Goal: Task Accomplishment & Management: Complete application form

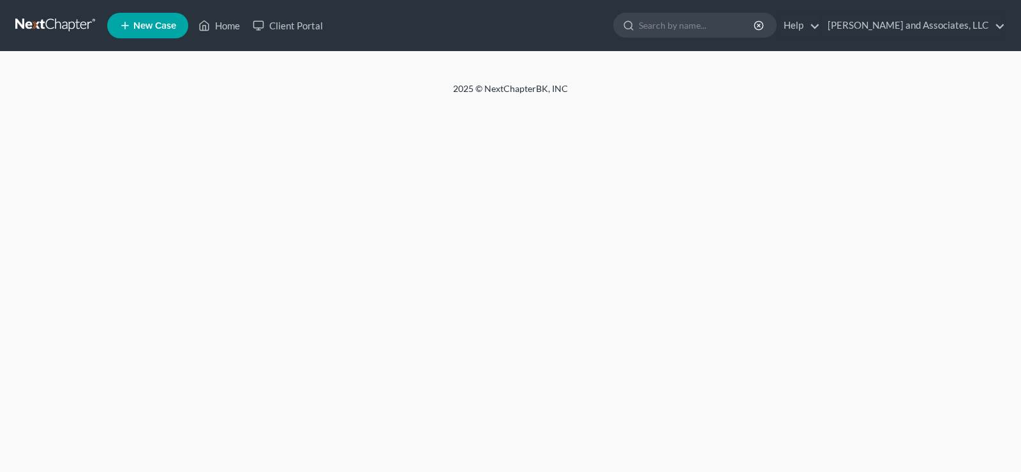
select select "1"
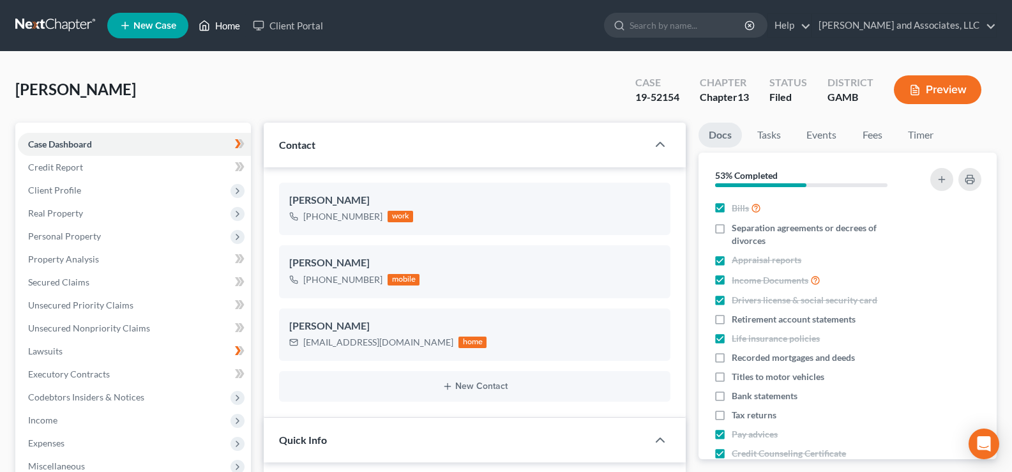
click at [224, 28] on link "Home" at bounding box center [219, 25] width 54 height 23
click at [235, 24] on link "Home" at bounding box center [219, 25] width 54 height 23
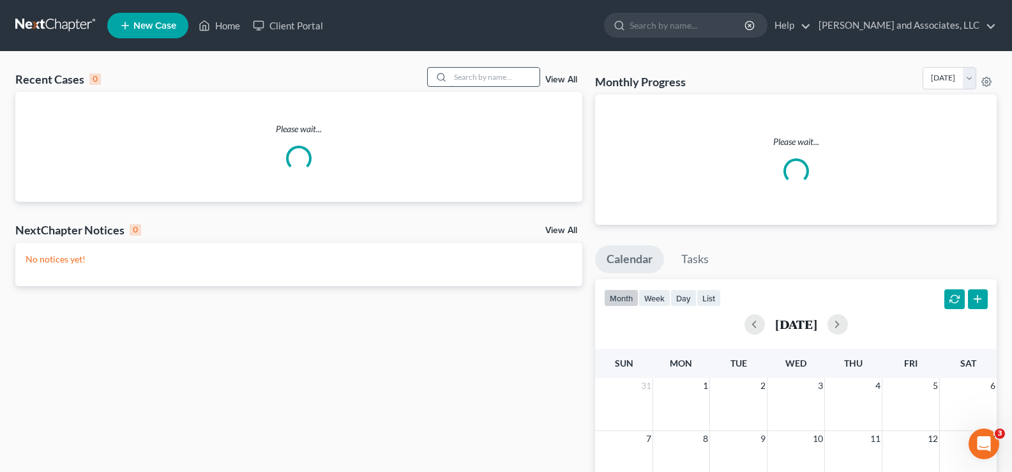
click at [480, 84] on input "search" at bounding box center [494, 77] width 89 height 19
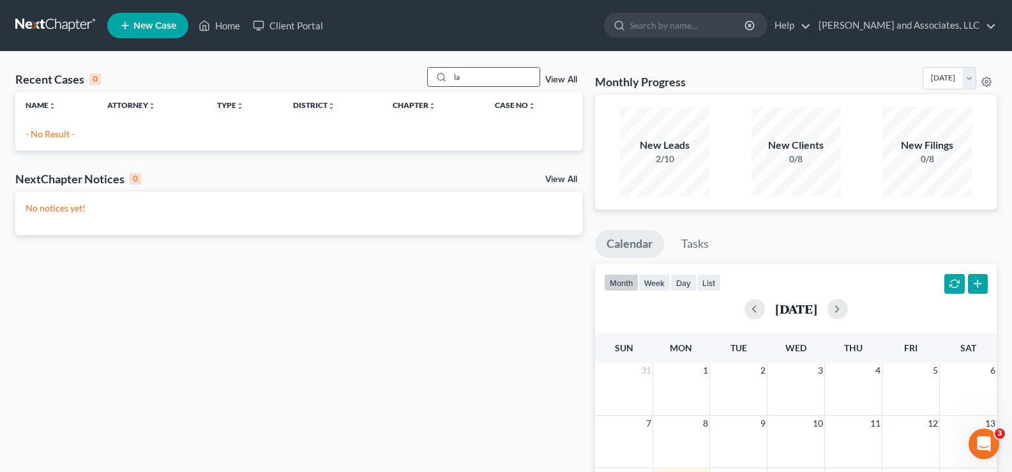
type input "l"
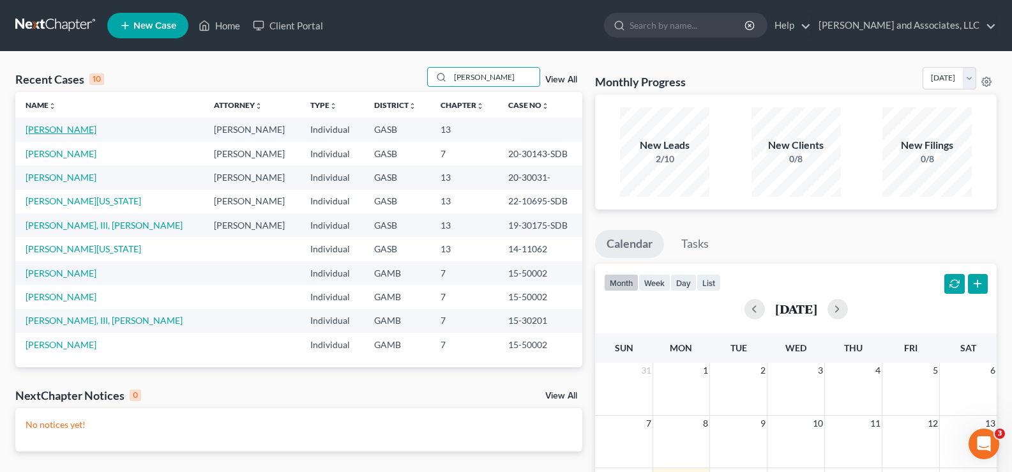
type input "collins"
click at [75, 128] on link "[PERSON_NAME]" at bounding box center [61, 129] width 71 height 11
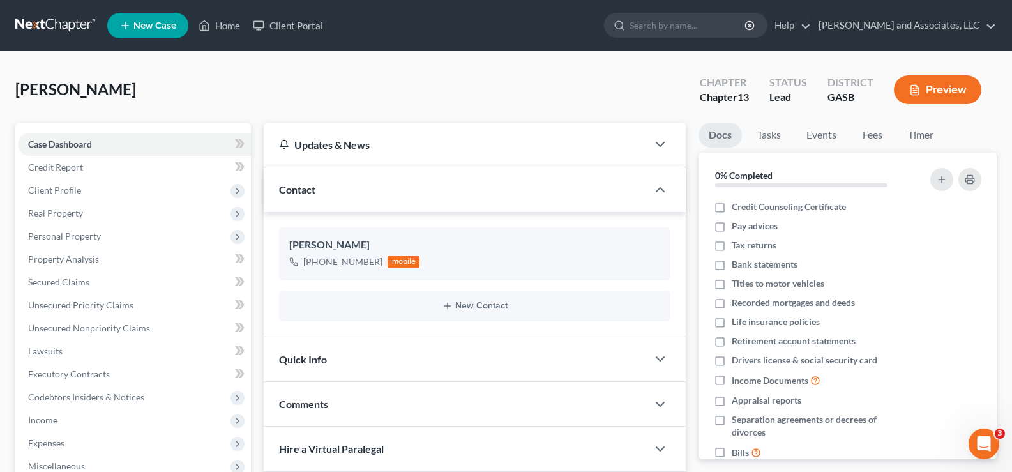
scroll to position [429, 0]
click at [64, 190] on span "Client Profile" at bounding box center [54, 189] width 53 height 11
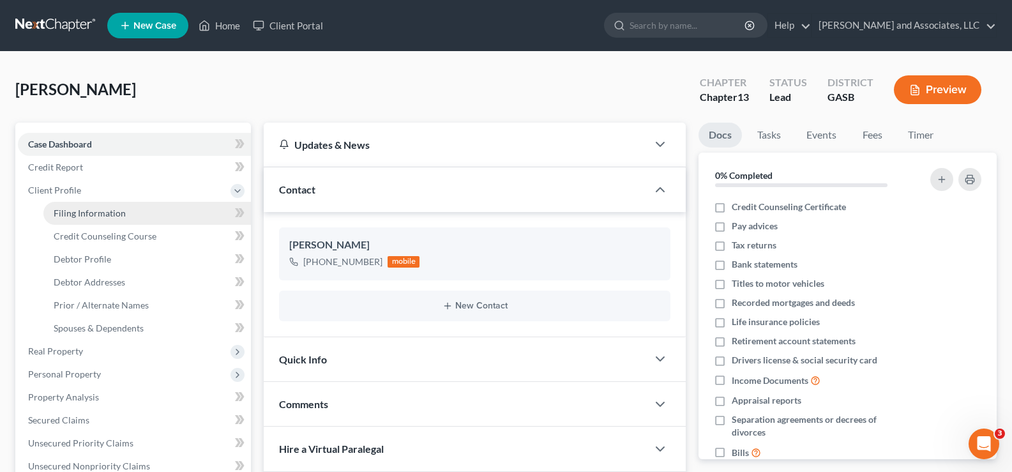
click at [91, 213] on span "Filing Information" at bounding box center [90, 212] width 72 height 11
select select "1"
select select "0"
select select "3"
select select "10"
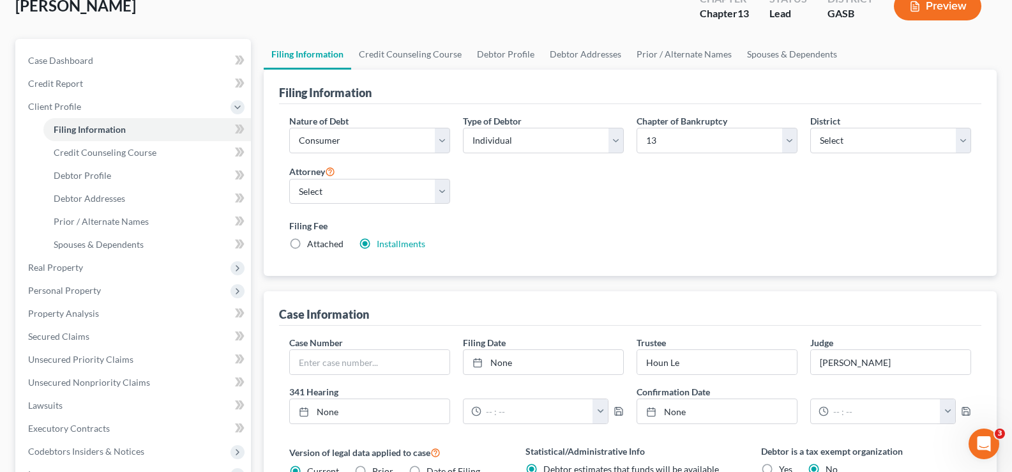
scroll to position [191, 0]
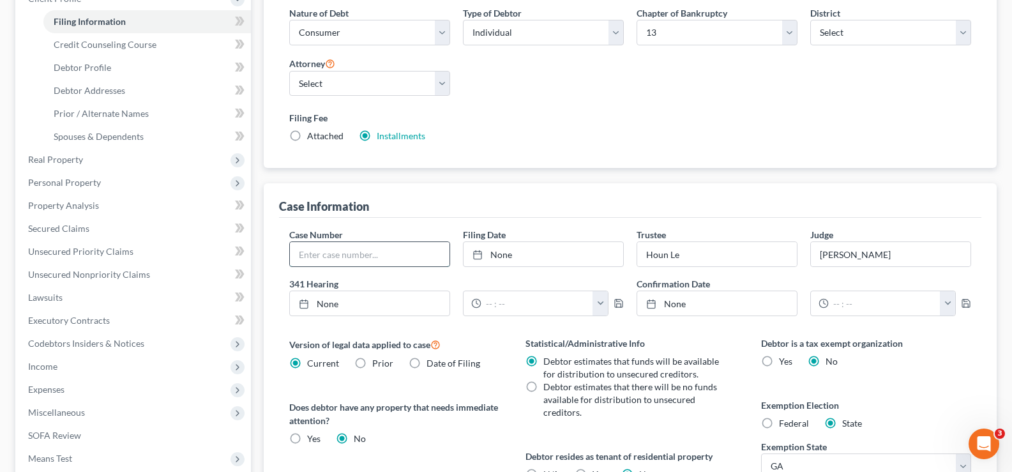
click at [350, 255] on input "text" at bounding box center [370, 254] width 160 height 24
type input "25-30126"
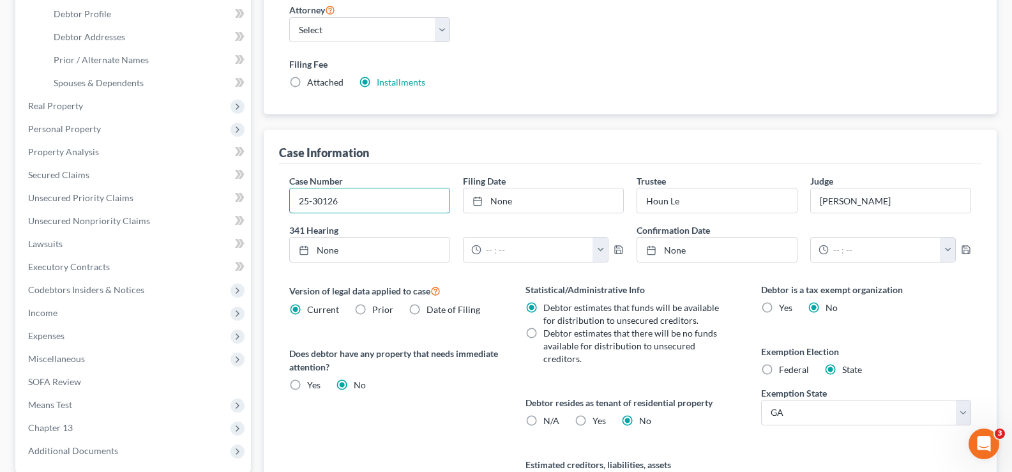
scroll to position [319, 0]
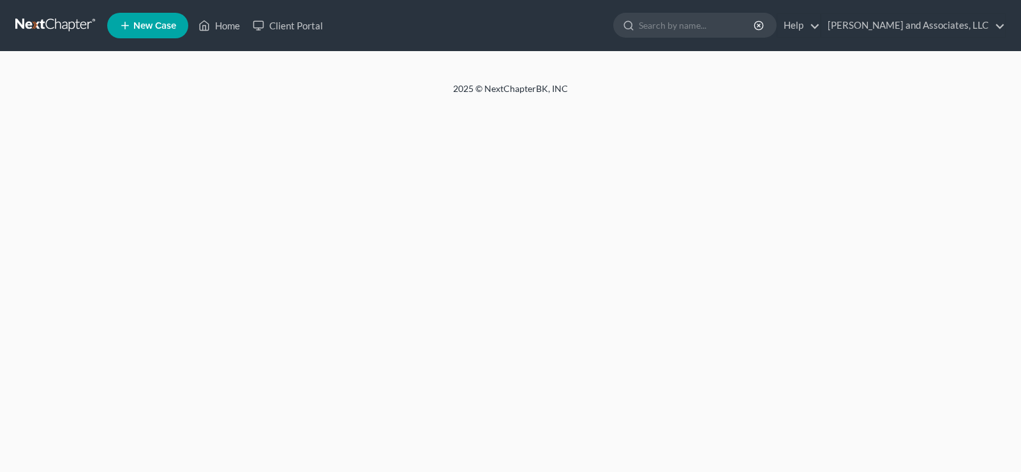
select select "1"
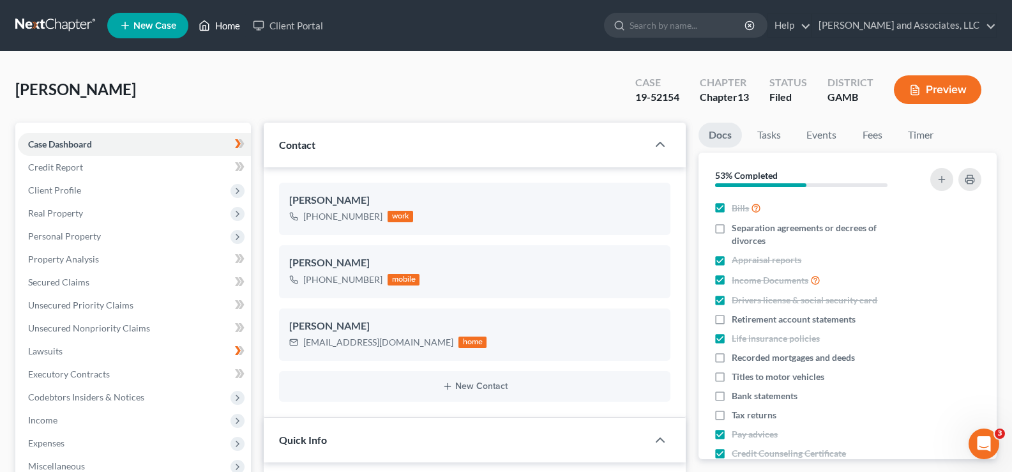
click at [218, 24] on link "Home" at bounding box center [219, 25] width 54 height 23
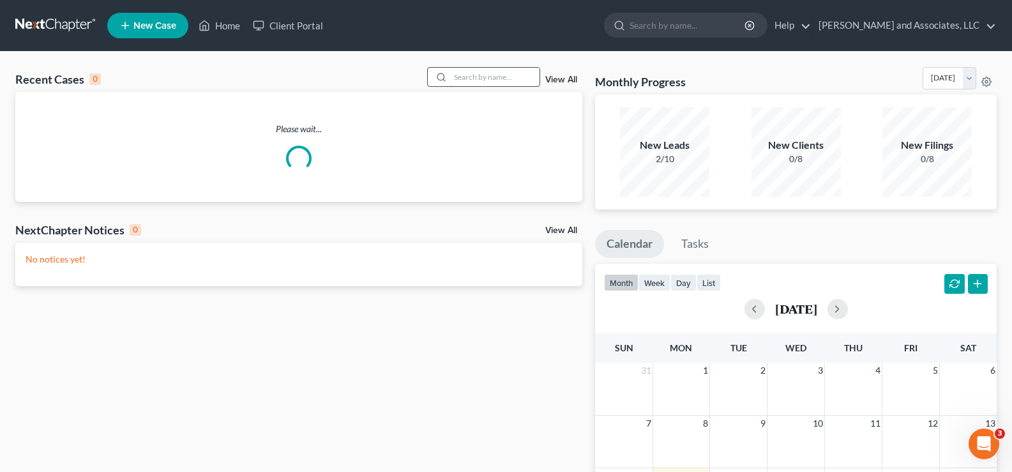
click at [490, 75] on input "search" at bounding box center [494, 77] width 89 height 19
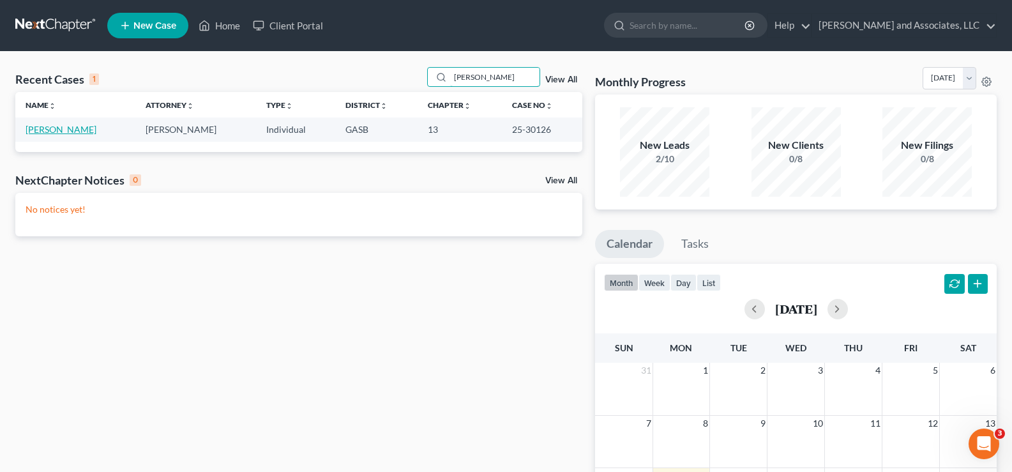
type input "[PERSON_NAME]"
click at [54, 131] on link "[PERSON_NAME]" at bounding box center [61, 129] width 71 height 11
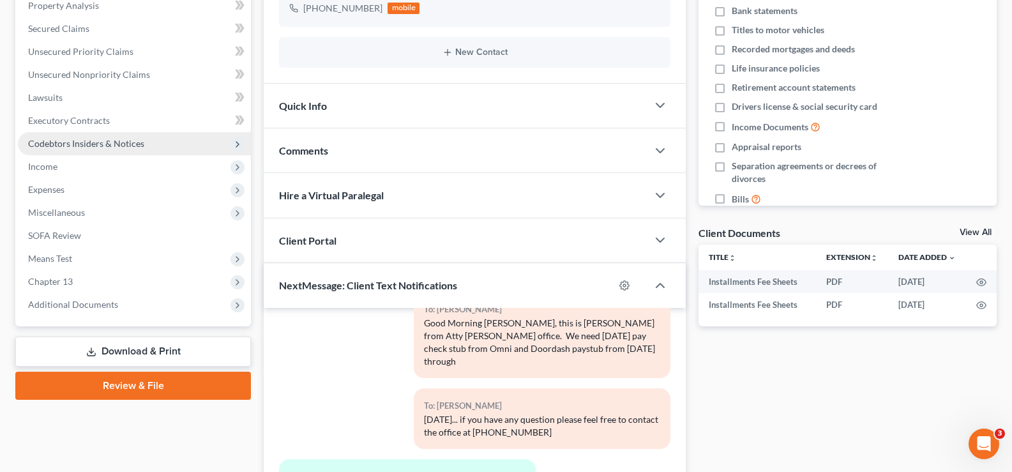
scroll to position [255, 0]
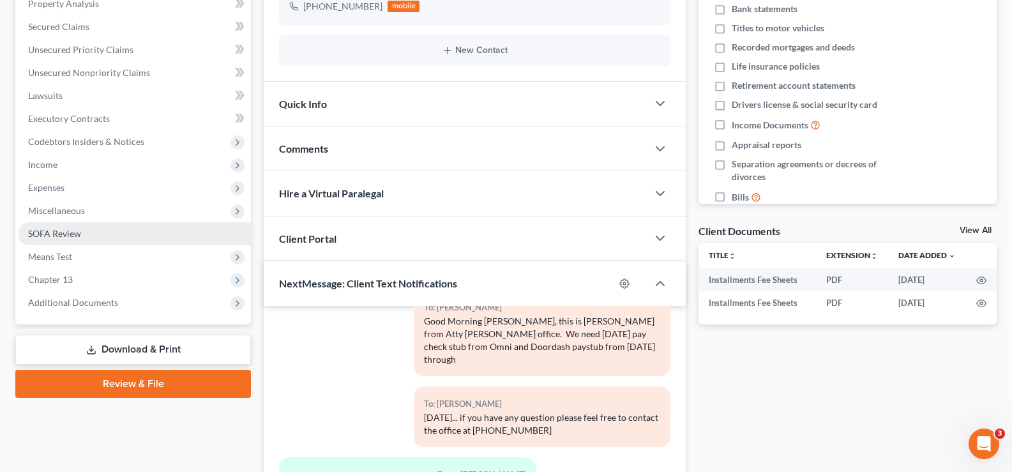
click at [54, 235] on span "SOFA Review" at bounding box center [54, 233] width 53 height 11
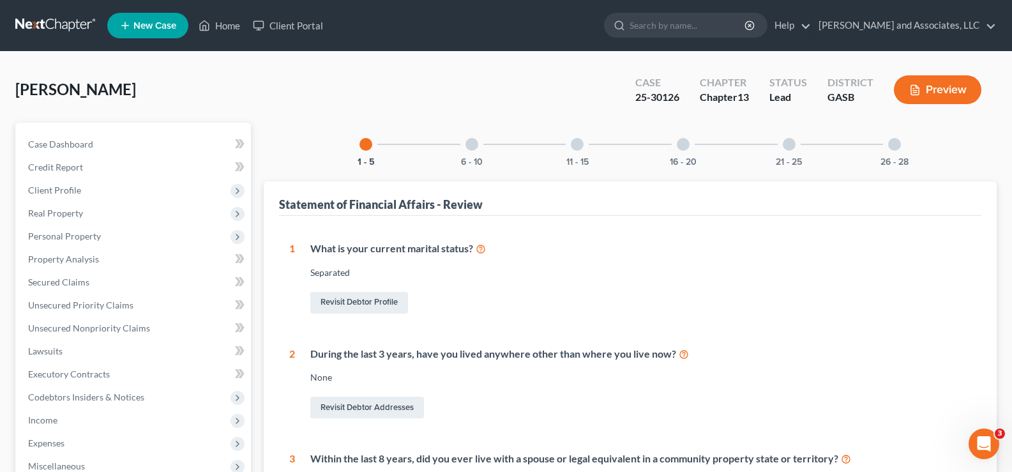
click at [475, 146] on div at bounding box center [471, 144] width 13 height 13
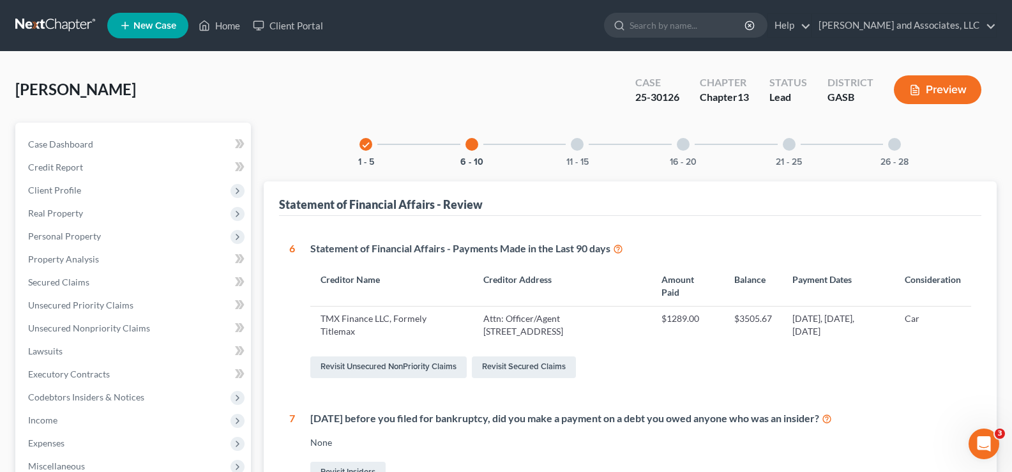
click at [467, 143] on div at bounding box center [471, 144] width 13 height 13
click at [528, 366] on link "Revisit Secured Claims" at bounding box center [524, 367] width 104 height 22
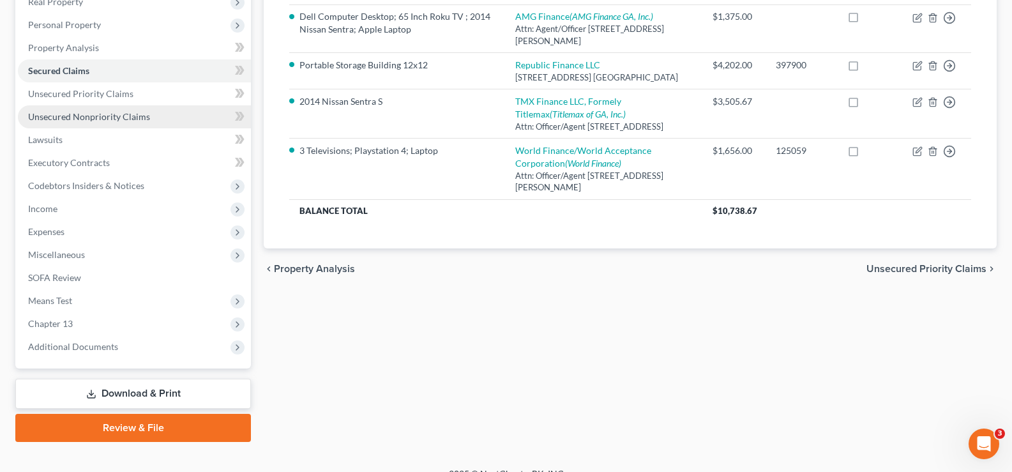
scroll to position [230, 0]
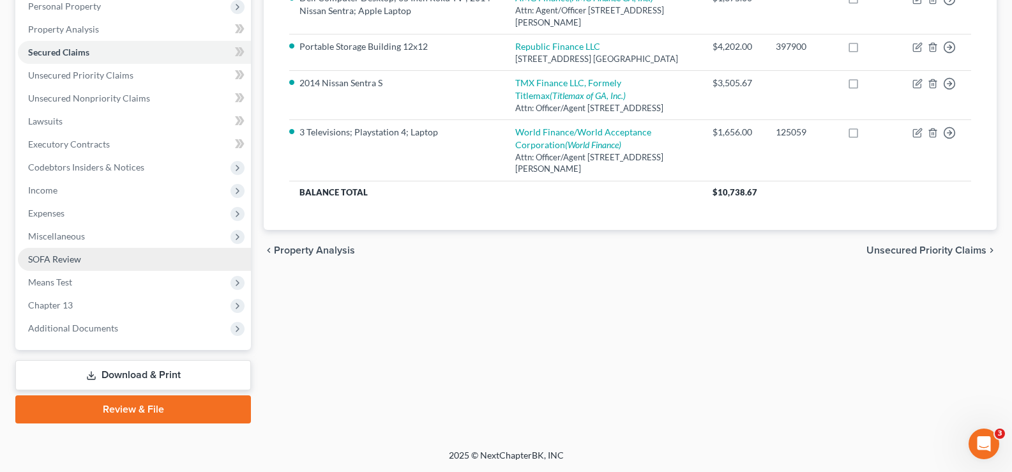
click at [45, 257] on span "SOFA Review" at bounding box center [54, 258] width 53 height 11
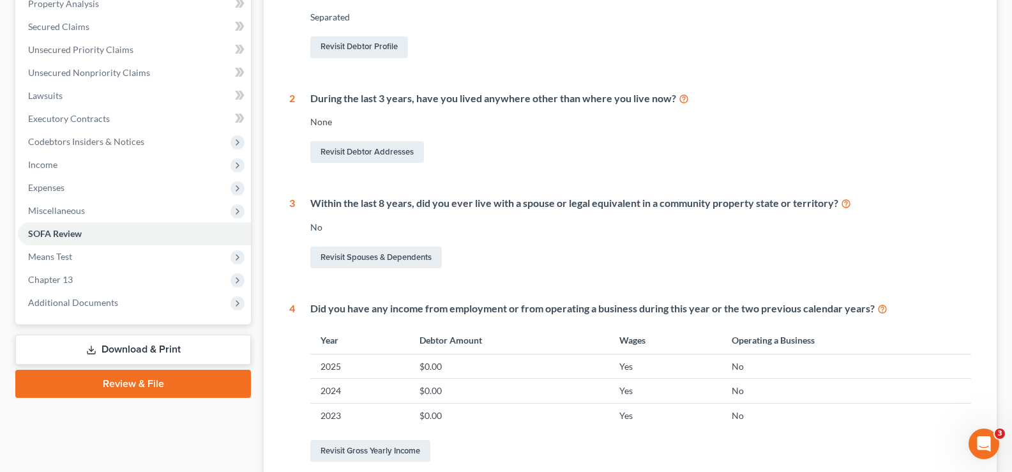
scroll to position [319, 0]
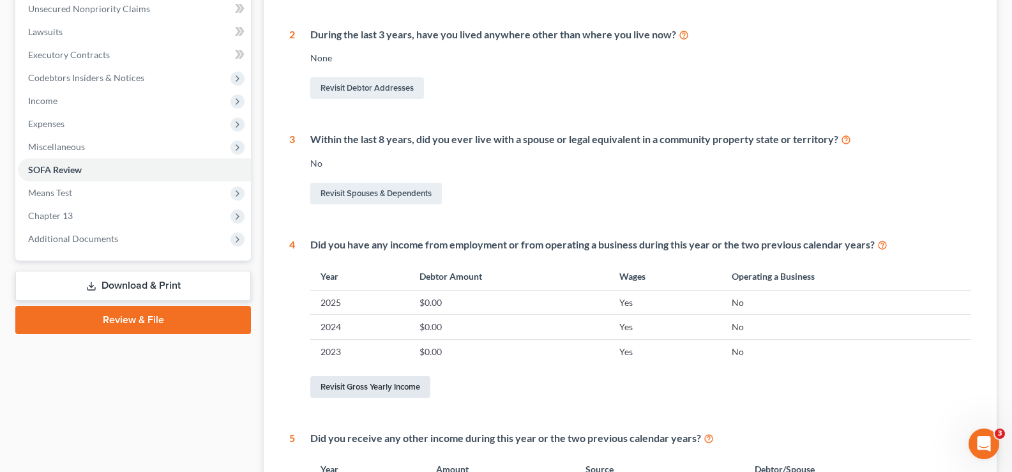
click at [403, 387] on link "Revisit Gross Yearly Income" at bounding box center [370, 387] width 120 height 22
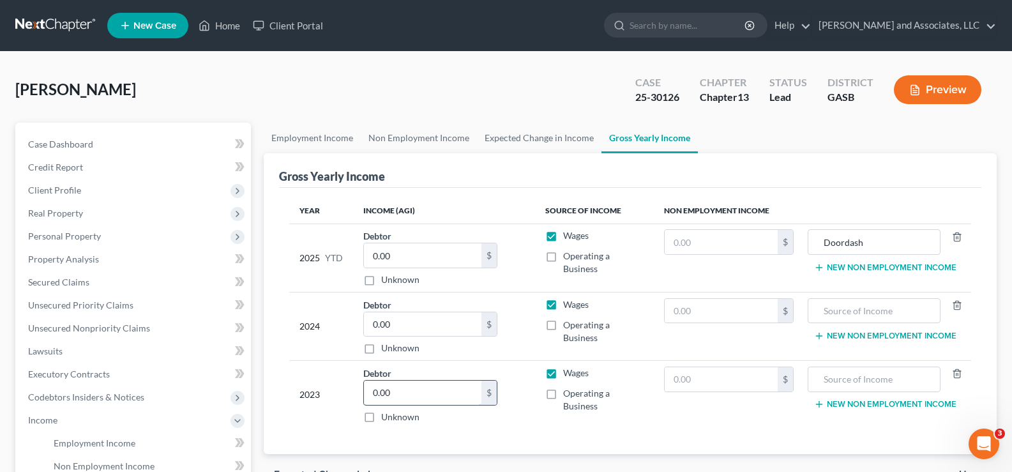
click at [406, 394] on input "0.00" at bounding box center [422, 392] width 117 height 24
type input "39,668.00"
click at [415, 325] on input "0.00" at bounding box center [422, 324] width 117 height 24
type input "31,194.00"
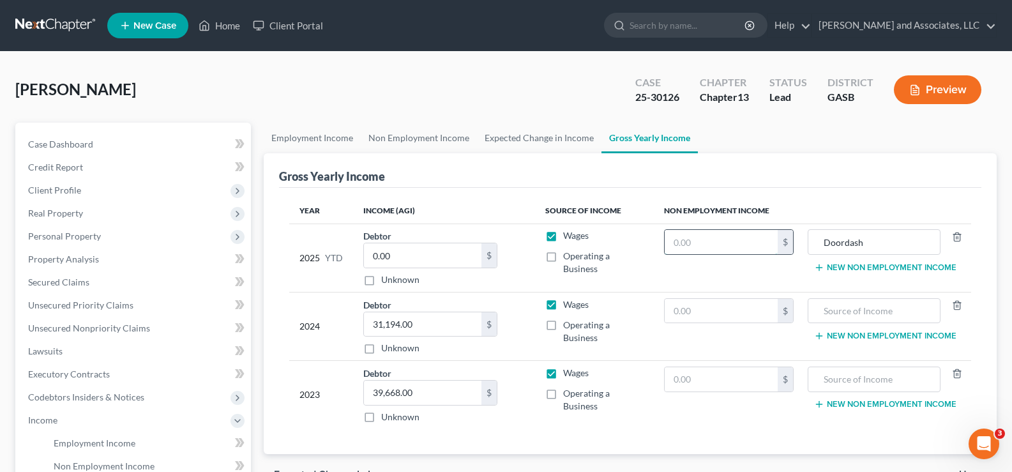
click at [681, 244] on input "text" at bounding box center [721, 242] width 114 height 24
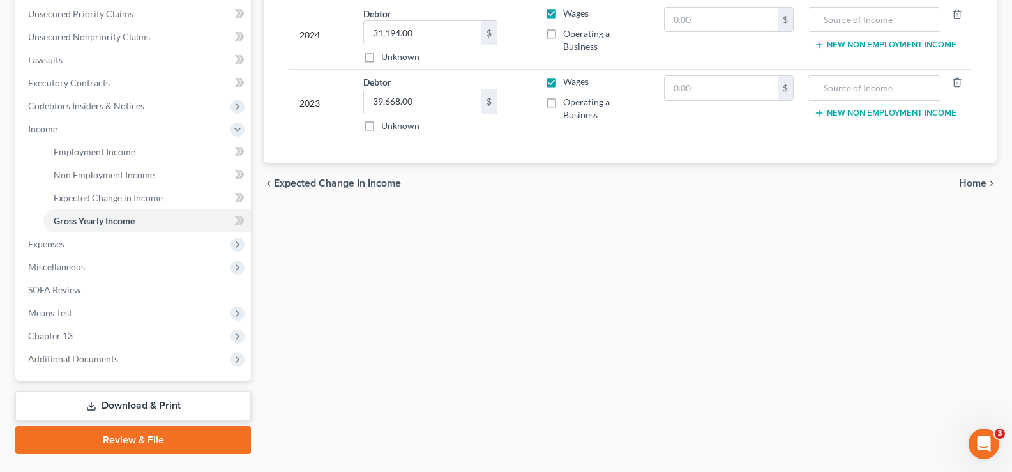
scroll to position [322, 0]
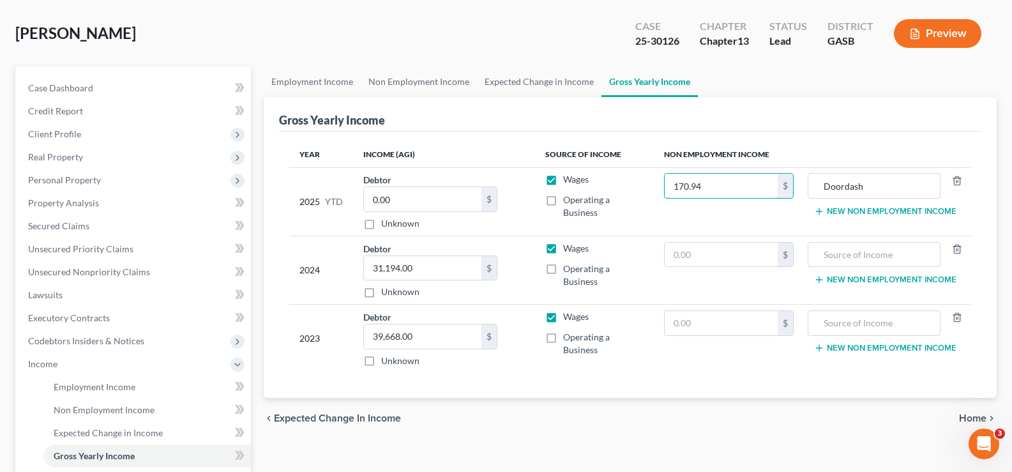
type input "170.94"
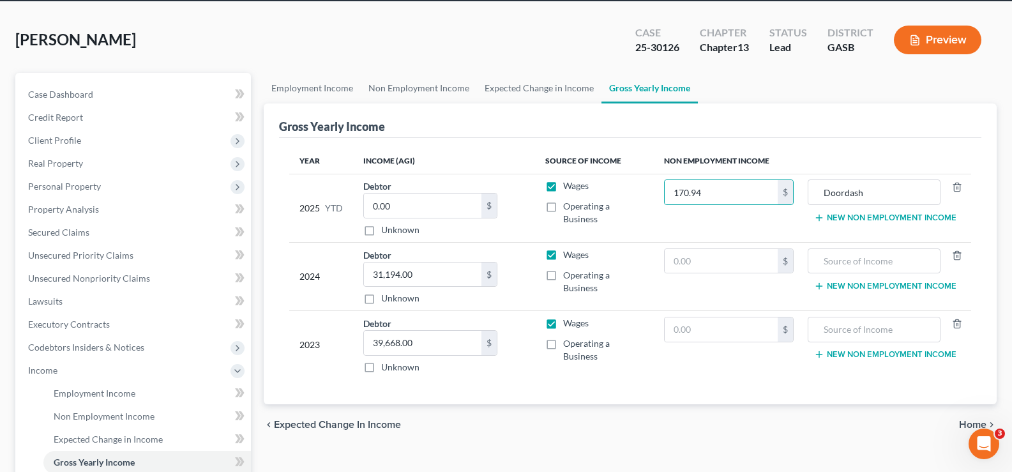
drag, startPoint x: 830, startPoint y: 384, endPoint x: 835, endPoint y: 377, distance: 8.7
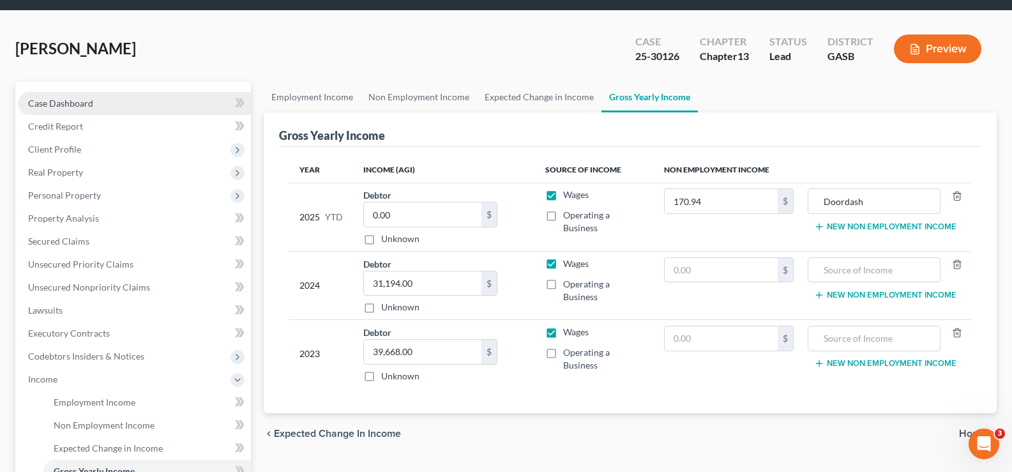
click at [72, 102] on span "Case Dashboard" at bounding box center [60, 103] width 65 height 11
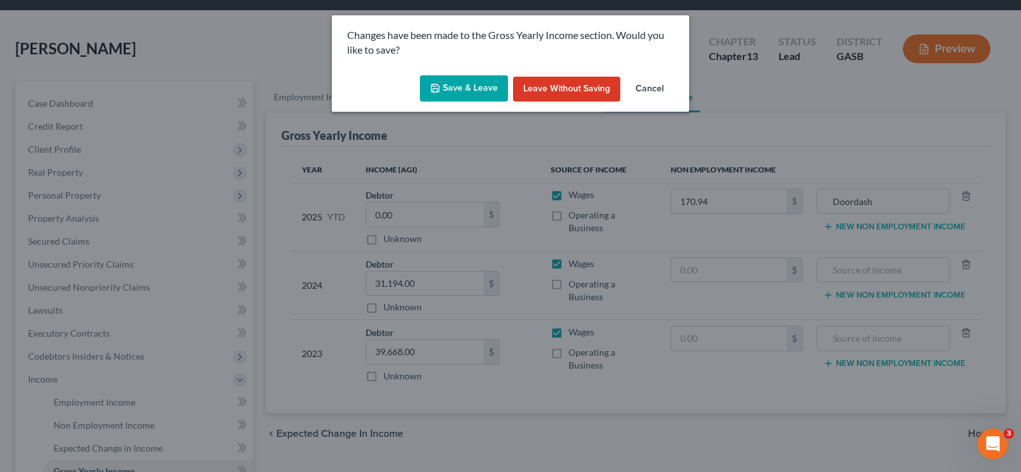
click at [477, 86] on button "Save & Leave" at bounding box center [464, 88] width 88 height 27
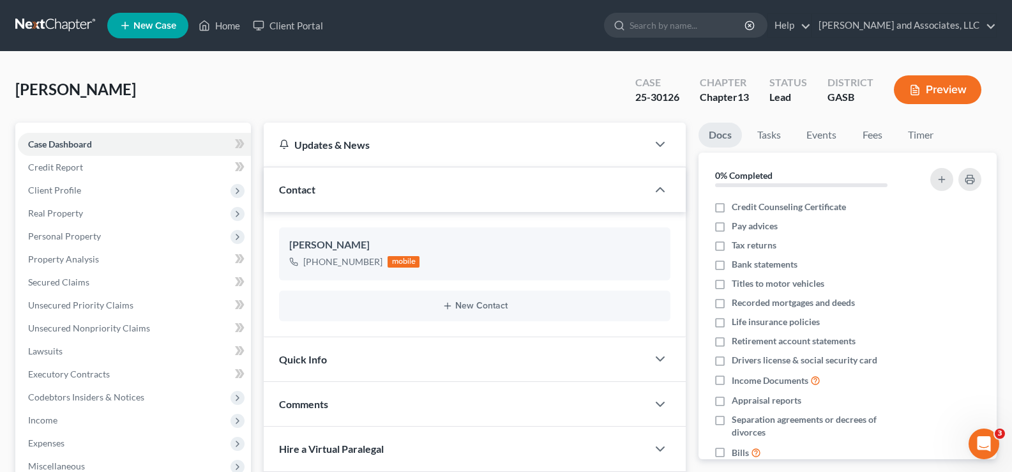
scroll to position [429, 0]
click at [69, 188] on span "Client Profile" at bounding box center [54, 189] width 53 height 11
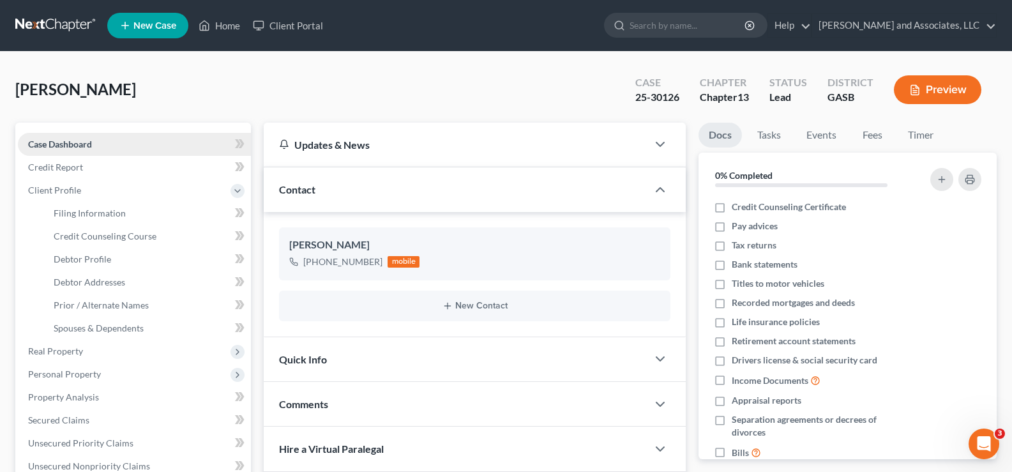
click at [80, 141] on span "Case Dashboard" at bounding box center [60, 143] width 64 height 11
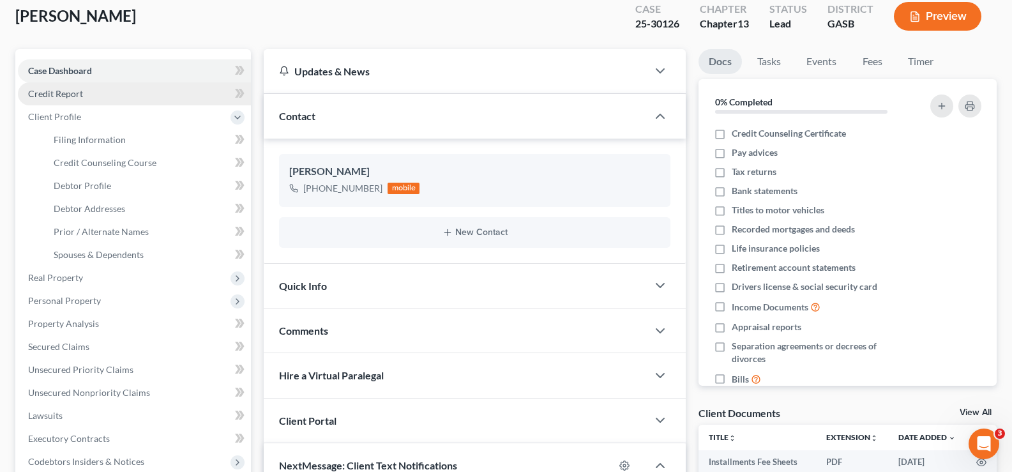
scroll to position [0, 0]
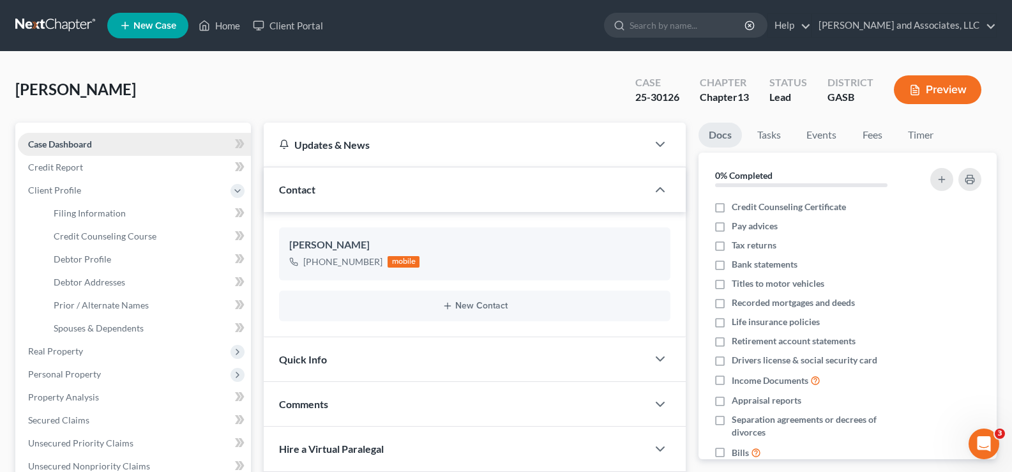
click at [66, 144] on span "Case Dashboard" at bounding box center [60, 143] width 64 height 11
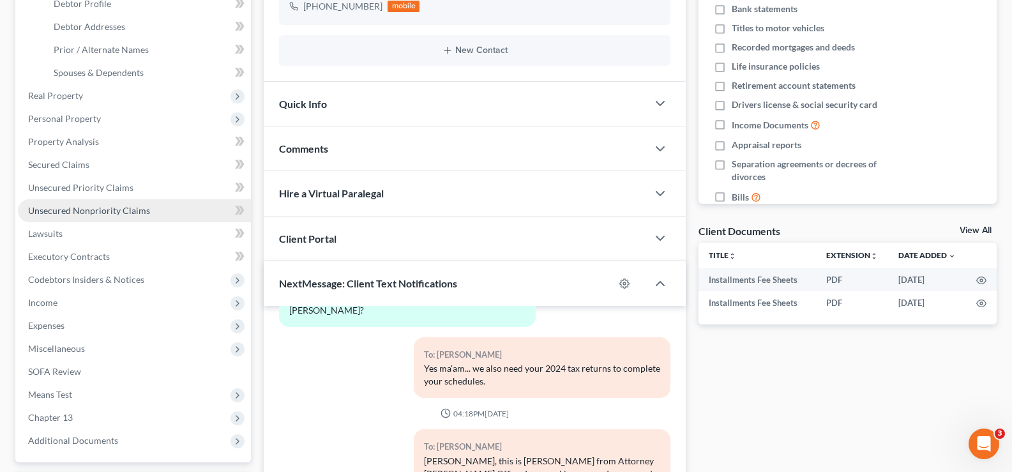
scroll to position [424, 0]
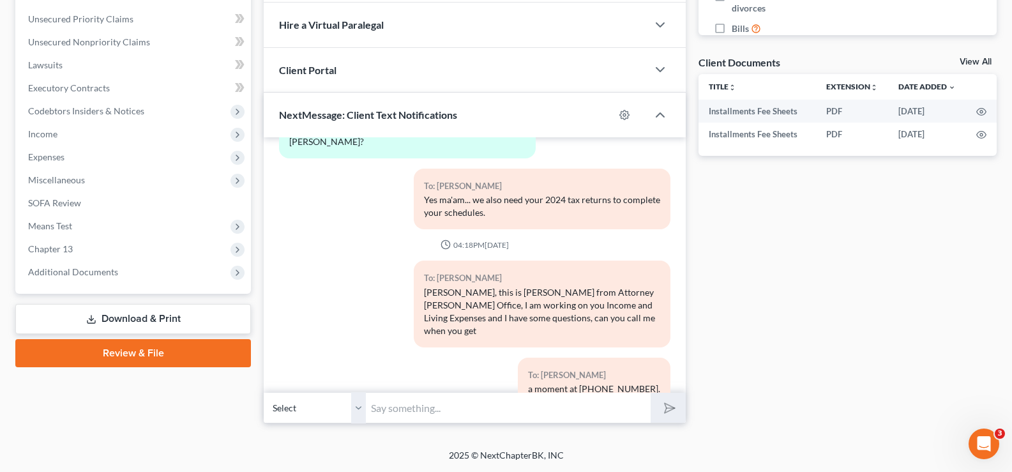
click at [140, 319] on link "Download & Print" at bounding box center [132, 319] width 235 height 30
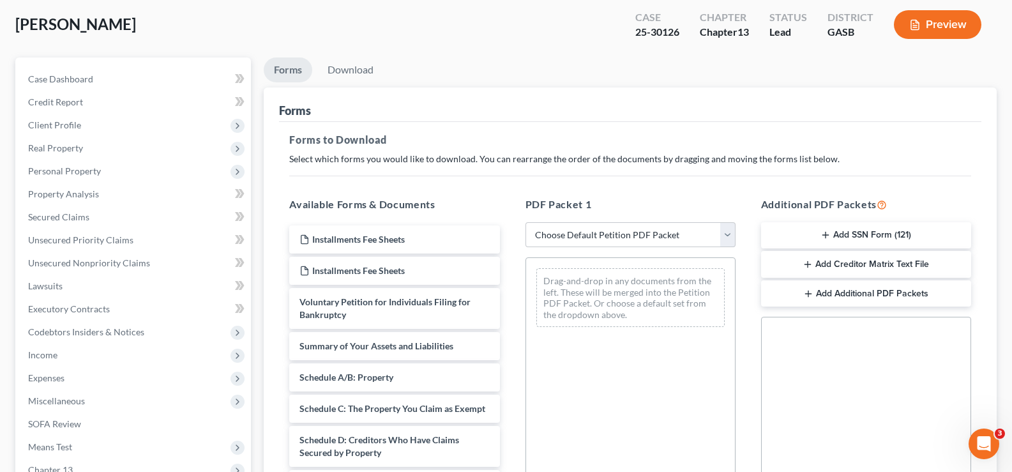
scroll to position [128, 0]
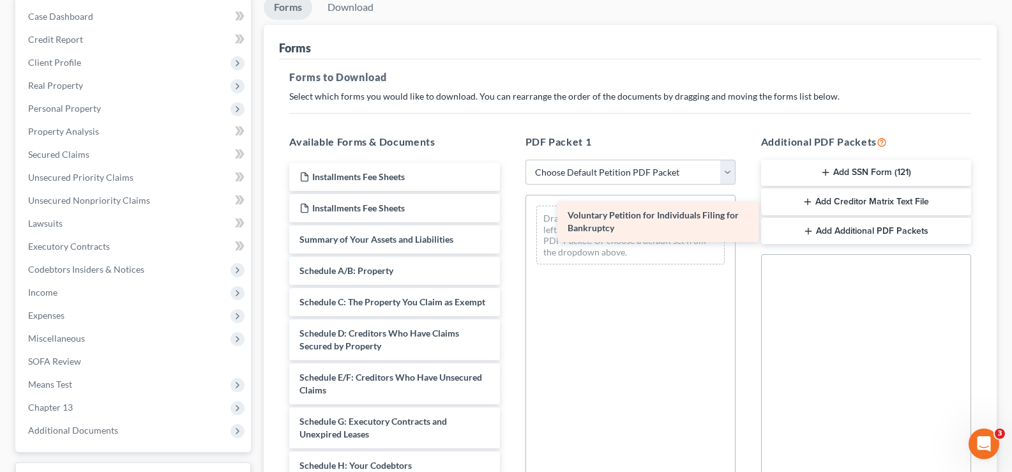
drag, startPoint x: 378, startPoint y: 235, endPoint x: 646, endPoint y: 211, distance: 268.5
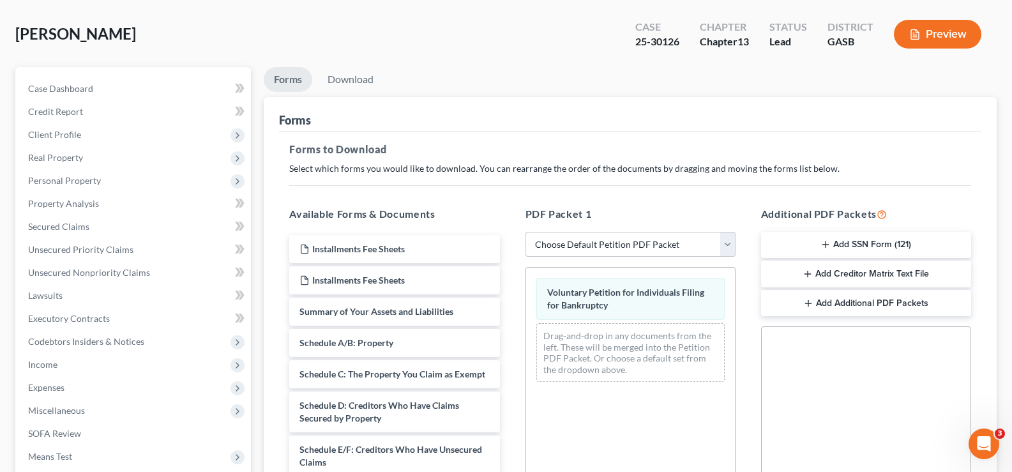
scroll to position [0, 0]
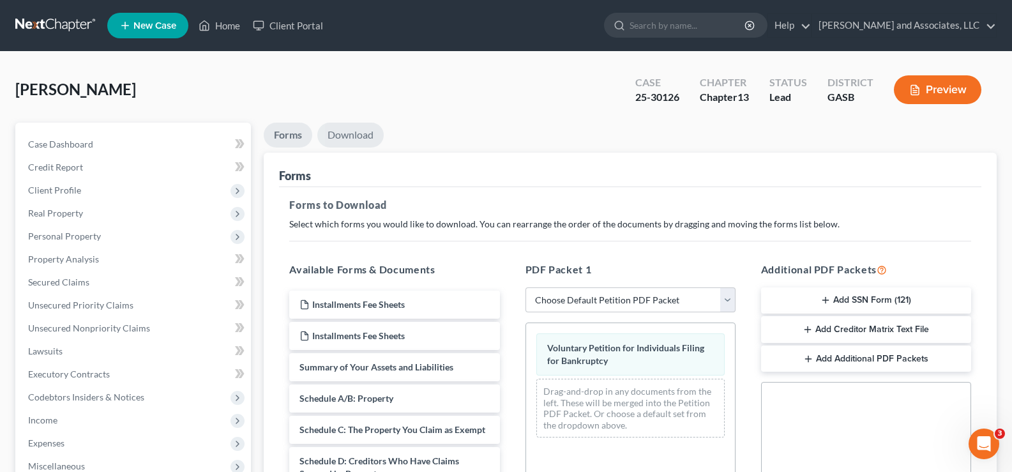
click at [356, 133] on link "Download" at bounding box center [350, 135] width 66 height 25
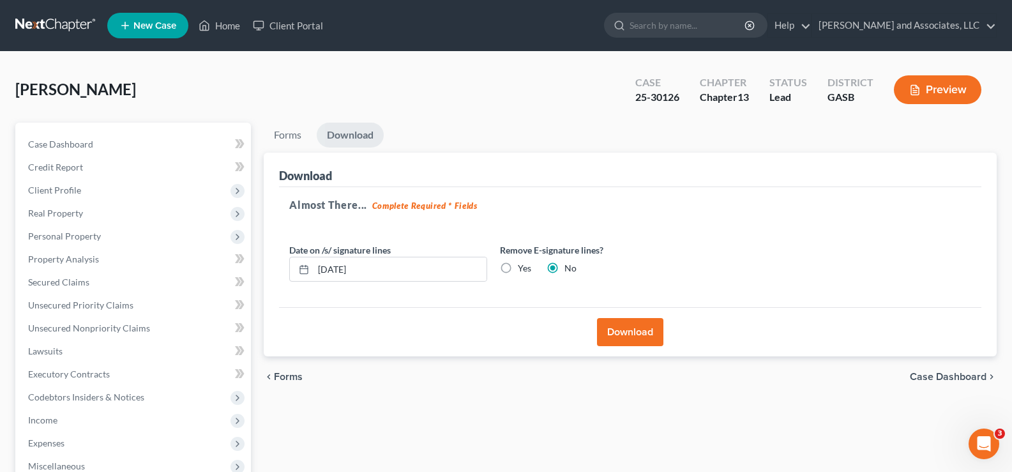
click at [630, 332] on button "Download" at bounding box center [630, 332] width 66 height 28
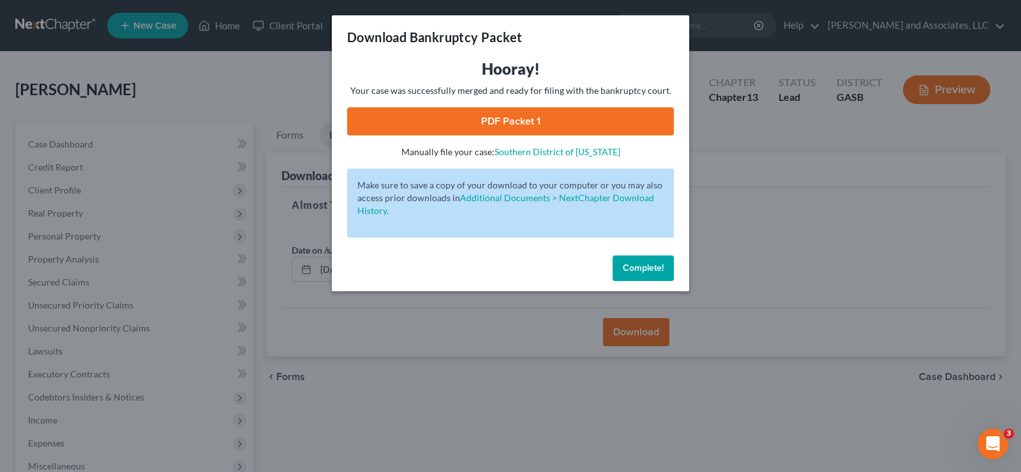
click at [559, 127] on link "PDF Packet 1" at bounding box center [510, 121] width 327 height 28
click at [643, 266] on span "Complete!" at bounding box center [643, 267] width 41 height 11
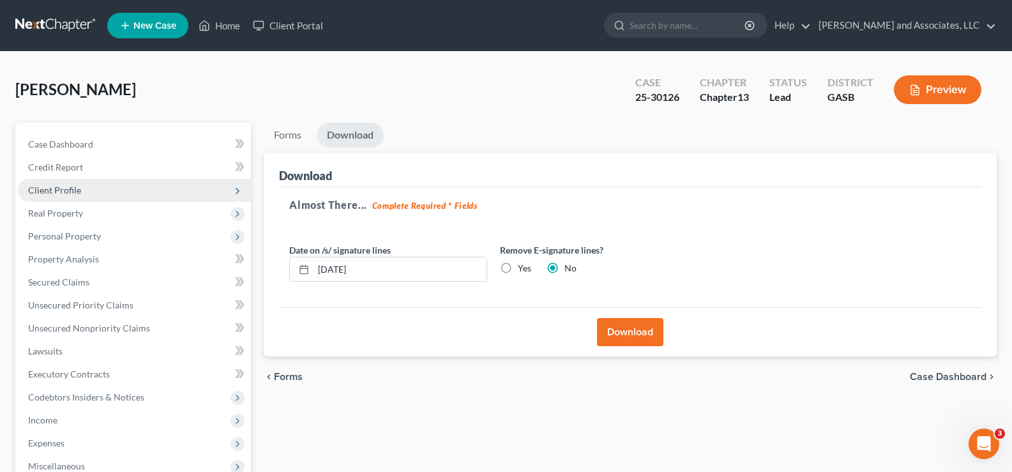
click at [60, 192] on span "Client Profile" at bounding box center [54, 189] width 53 height 11
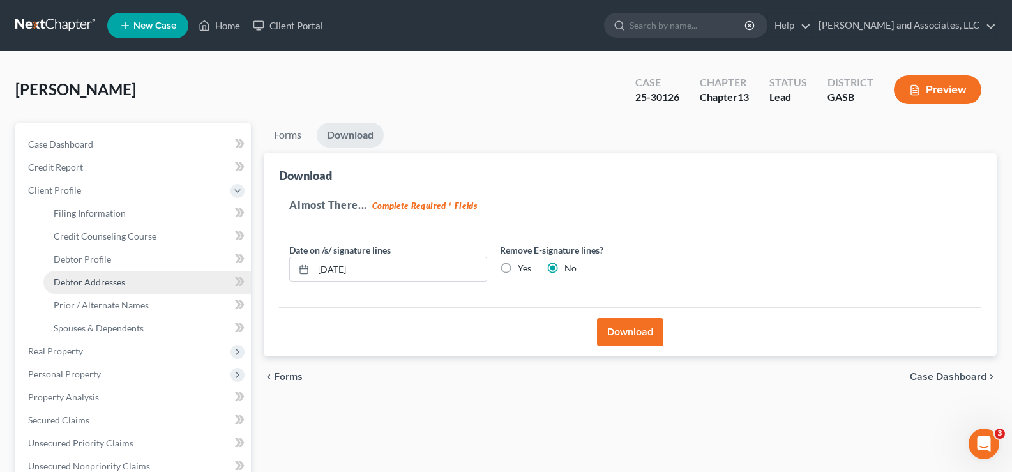
click at [94, 282] on span "Debtor Addresses" at bounding box center [89, 281] width 71 height 11
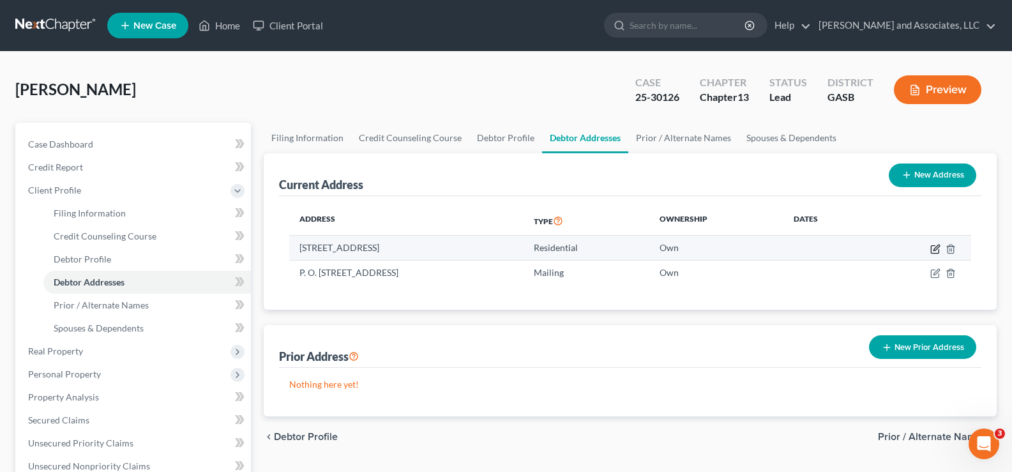
click at [933, 249] on icon "button" at bounding box center [935, 249] width 10 height 10
select select "10"
select select "0"
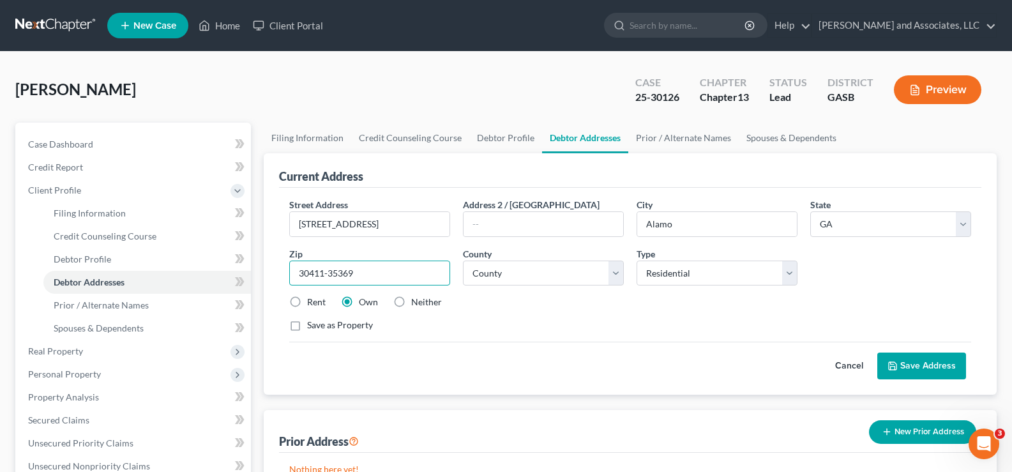
click at [366, 271] on input "30411-35369" at bounding box center [369, 273] width 161 height 26
type input "30411-3536"
click at [946, 364] on button "Save Address" at bounding box center [921, 365] width 89 height 27
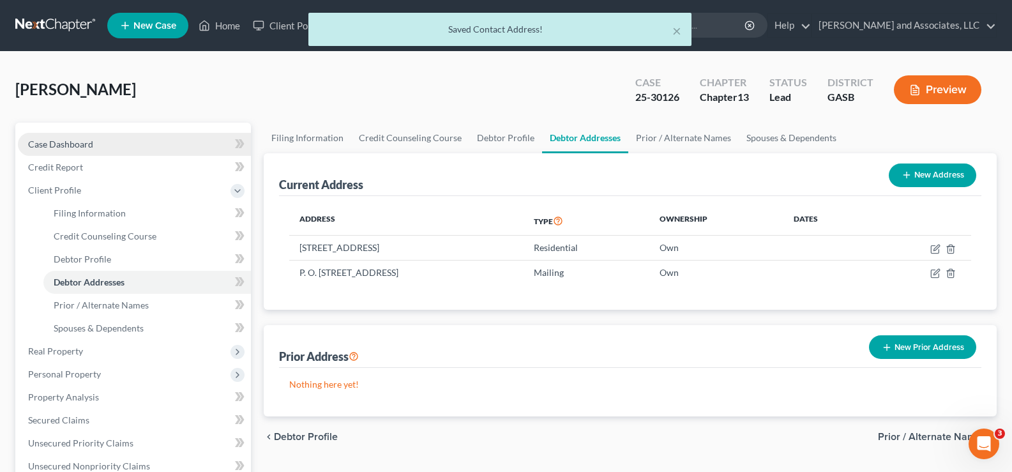
click at [83, 139] on span "Case Dashboard" at bounding box center [60, 143] width 65 height 11
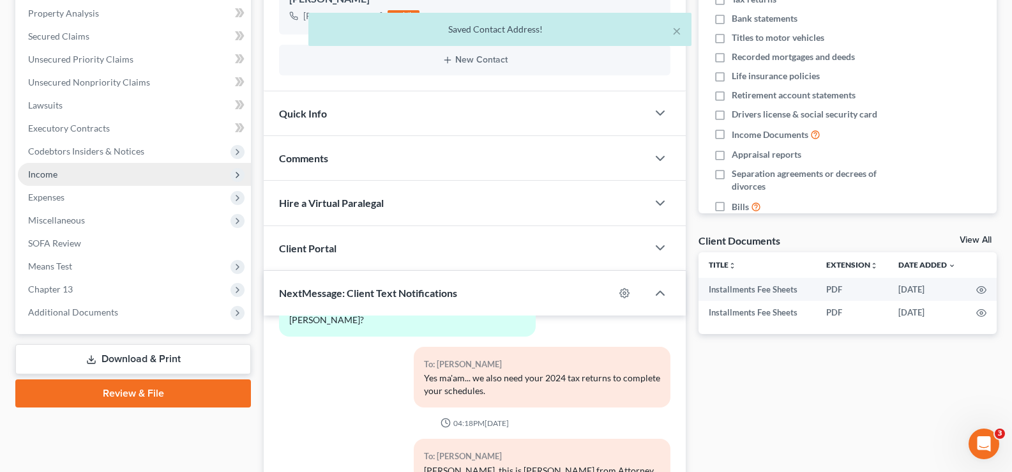
scroll to position [319, 0]
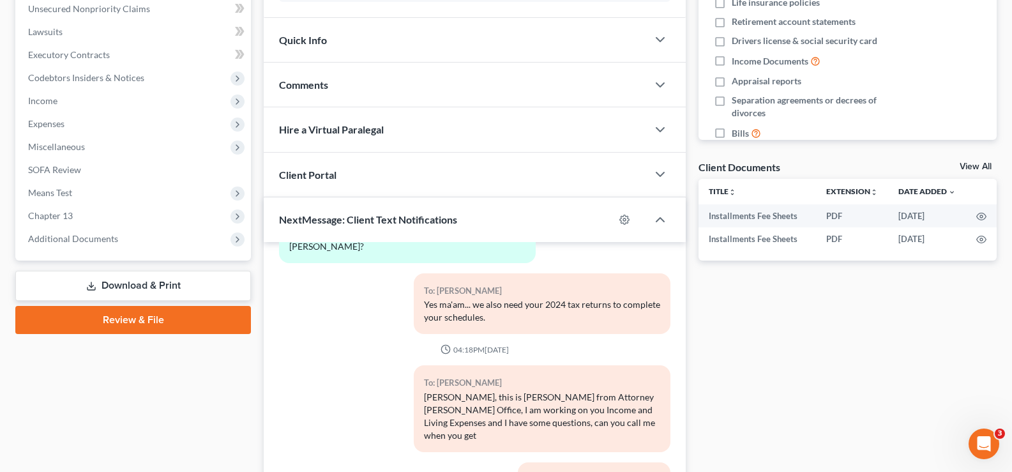
click at [138, 286] on link "Download & Print" at bounding box center [132, 286] width 235 height 30
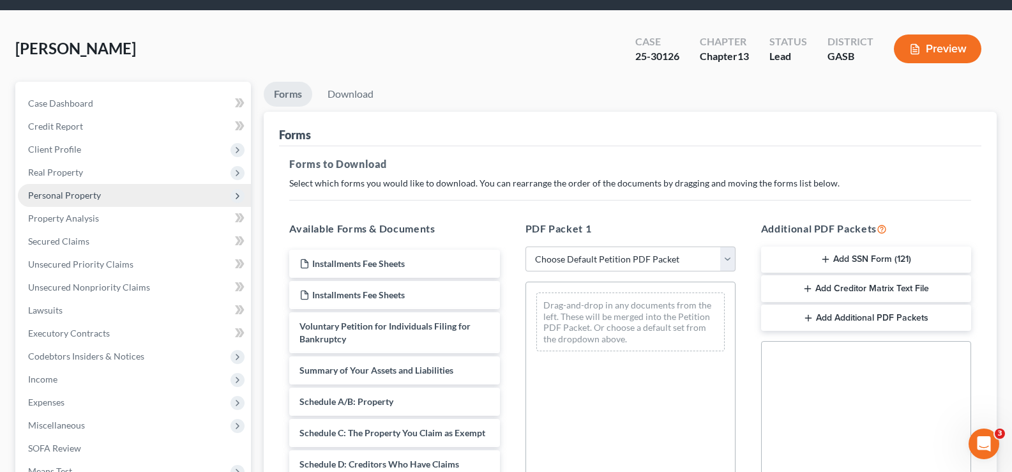
scroll to position [64, 0]
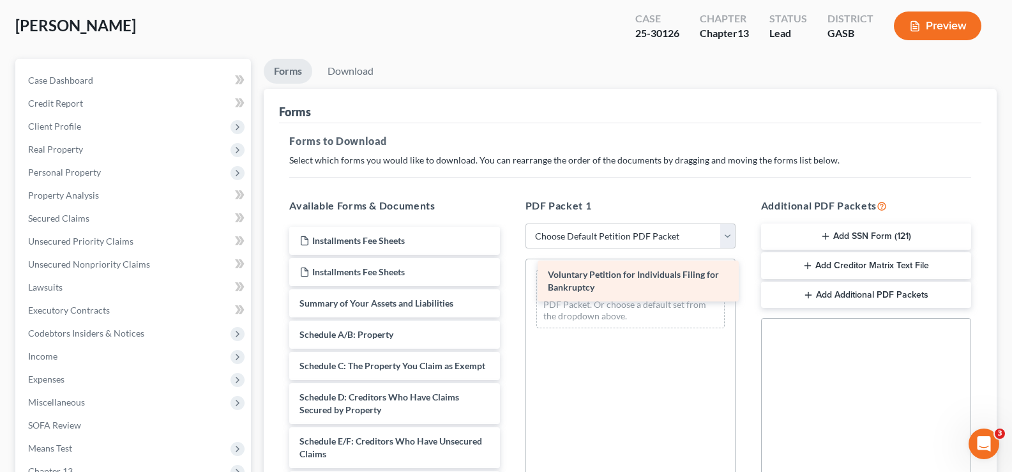
drag, startPoint x: 401, startPoint y: 309, endPoint x: 650, endPoint y: 280, distance: 249.9
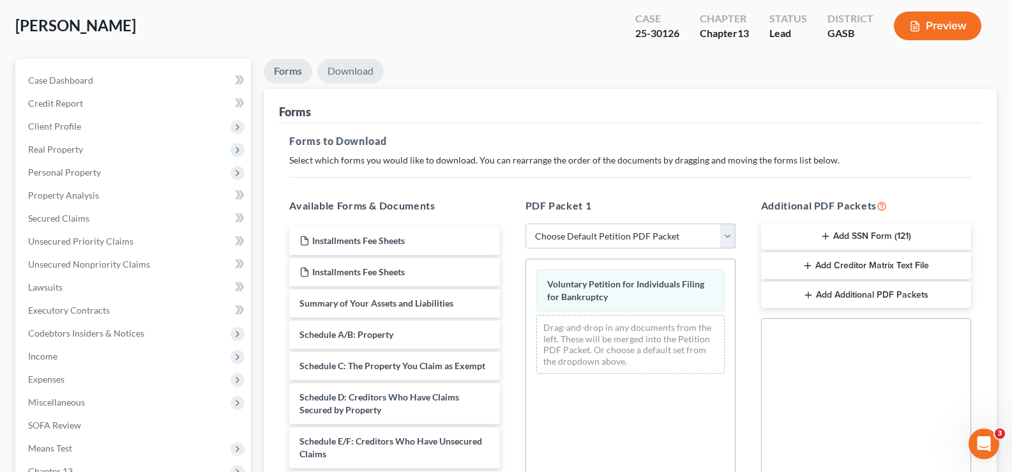
click at [370, 68] on link "Download" at bounding box center [350, 71] width 66 height 25
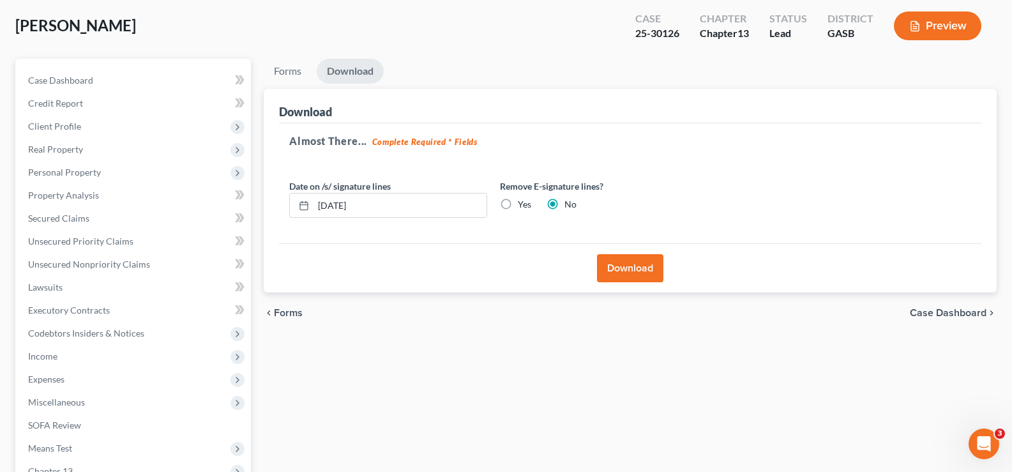
click at [643, 262] on button "Download" at bounding box center [630, 268] width 66 height 28
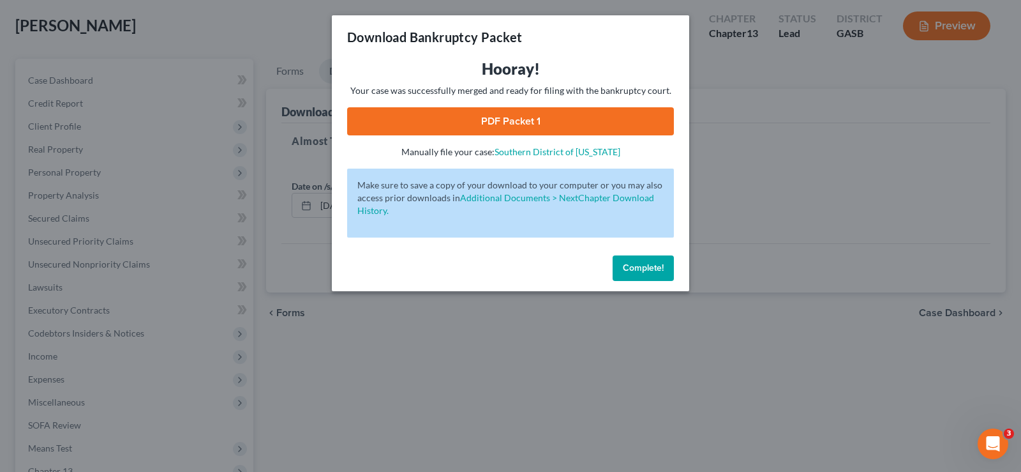
click at [538, 127] on link "PDF Packet 1" at bounding box center [510, 121] width 327 height 28
drag, startPoint x: 635, startPoint y: 264, endPoint x: 304, endPoint y: 202, distance: 337.1
click at [636, 263] on span "Complete!" at bounding box center [643, 267] width 41 height 11
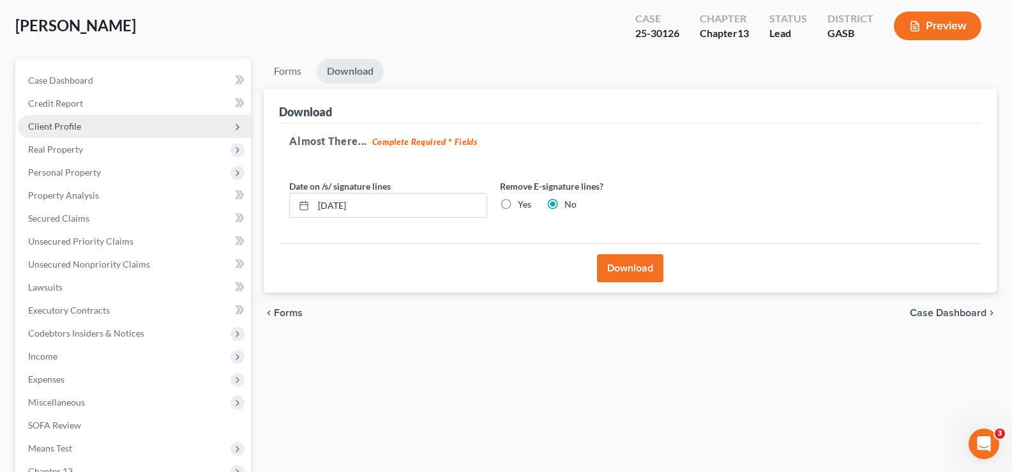
click at [59, 124] on span "Client Profile" at bounding box center [54, 126] width 53 height 11
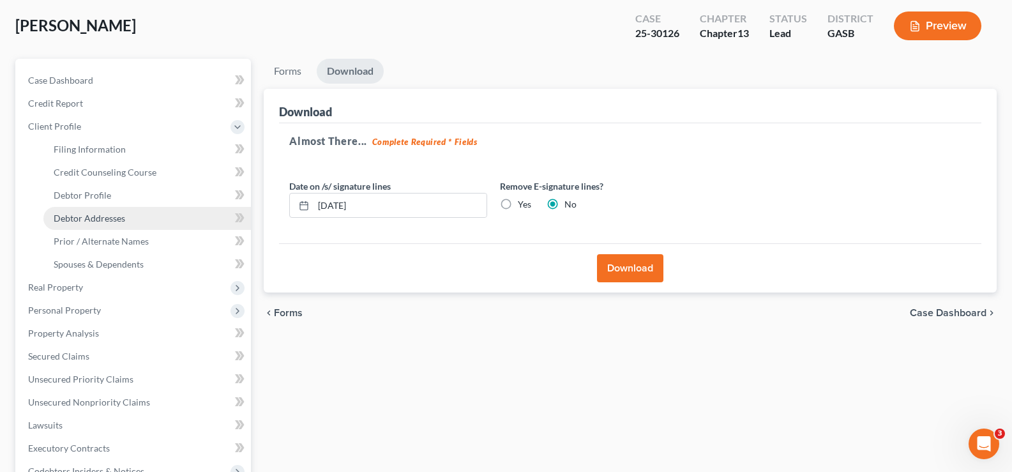
click at [91, 218] on span "Debtor Addresses" at bounding box center [89, 218] width 71 height 11
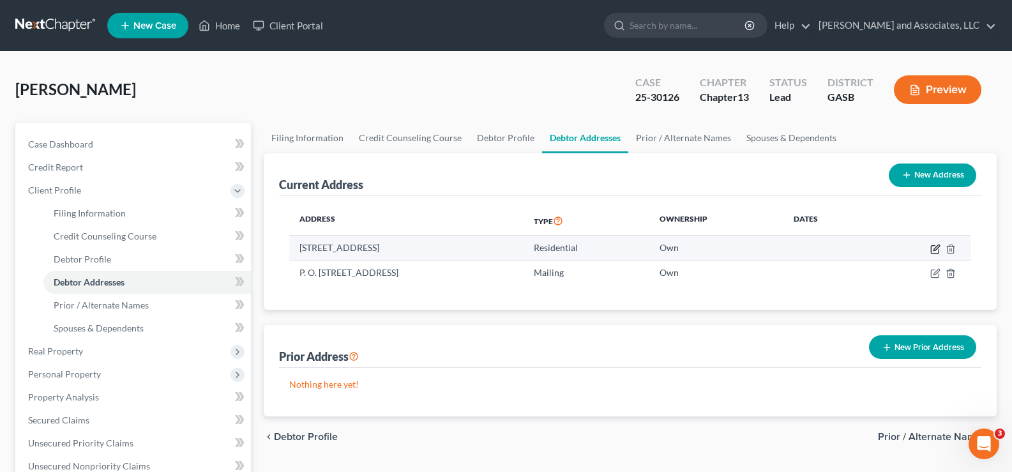
click at [937, 251] on icon "button" at bounding box center [935, 249] width 10 height 10
select select "10"
select select "152"
select select "0"
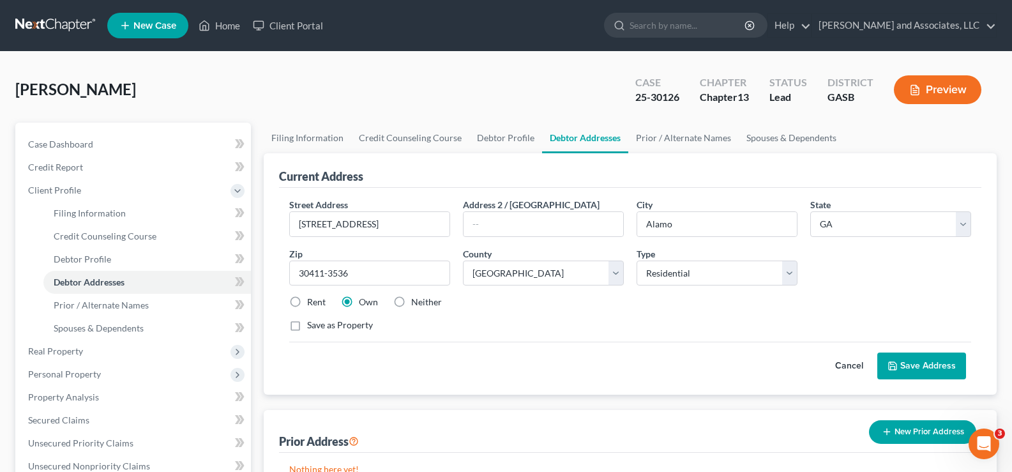
click at [915, 361] on button "Save Address" at bounding box center [921, 365] width 89 height 27
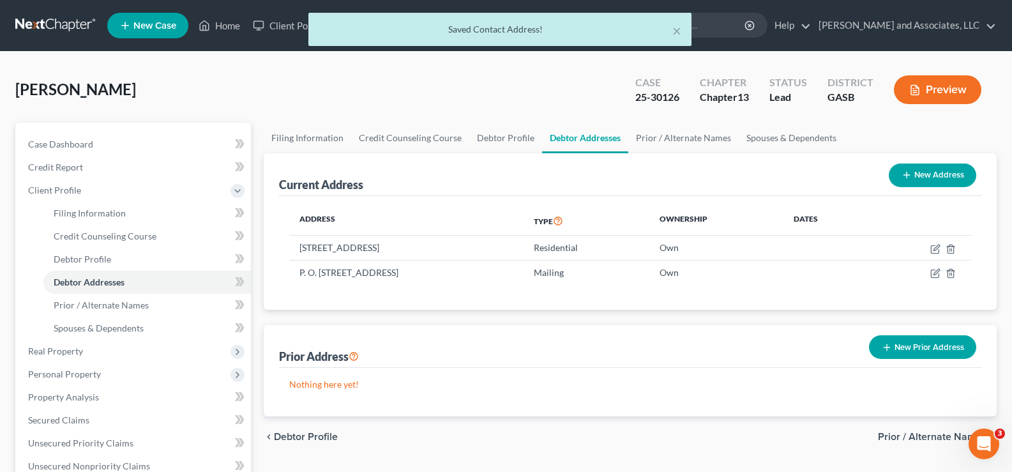
click at [915, 361] on div "New Prior Address" at bounding box center [921, 347] width 117 height 34
click at [63, 144] on span "Case Dashboard" at bounding box center [60, 143] width 65 height 11
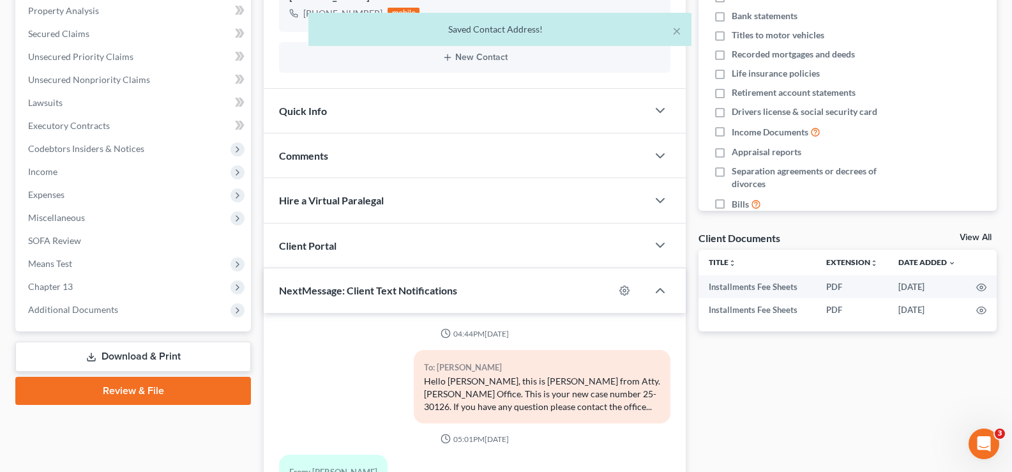
scroll to position [429, 0]
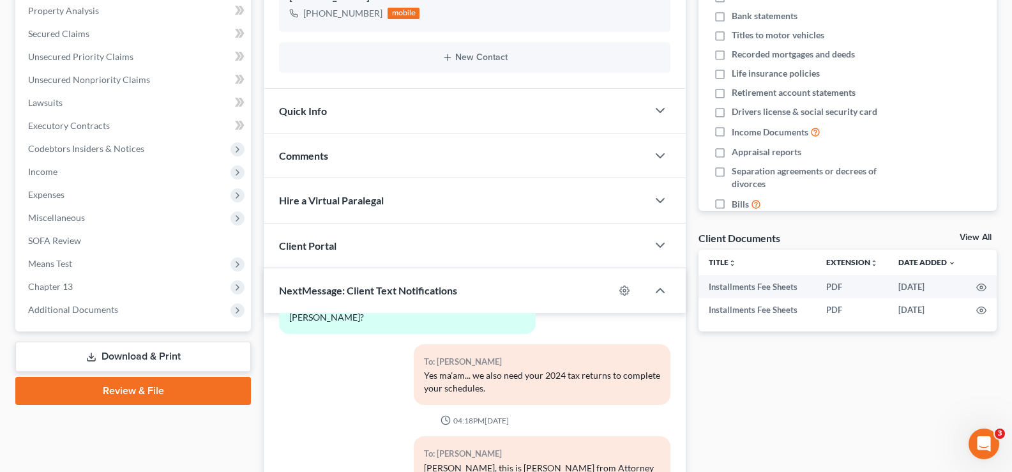
click at [135, 348] on link "Download & Print" at bounding box center [132, 356] width 235 height 30
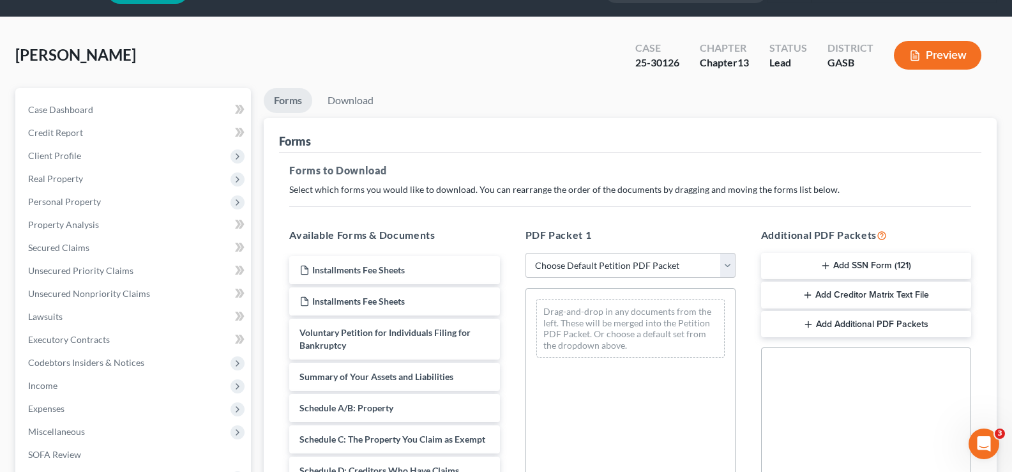
scroll to position [64, 0]
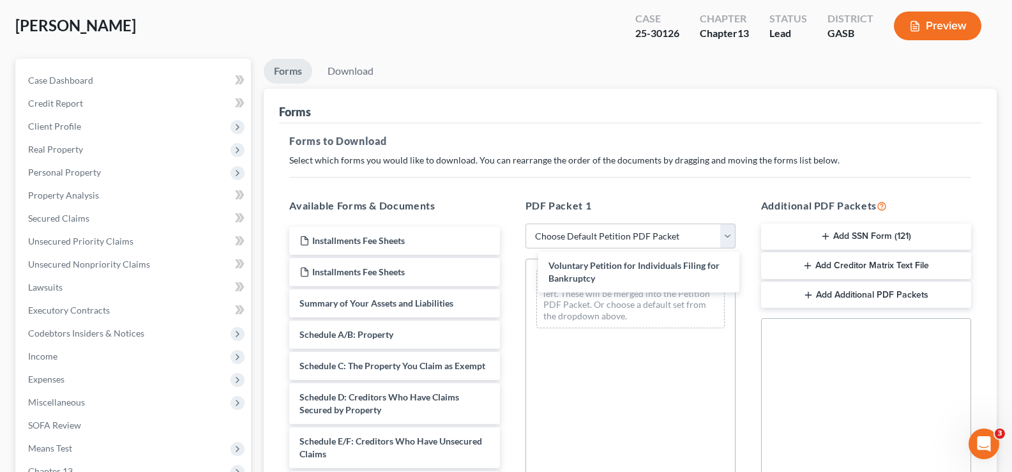
drag, startPoint x: 410, startPoint y: 302, endPoint x: 549, endPoint y: 171, distance: 191.0
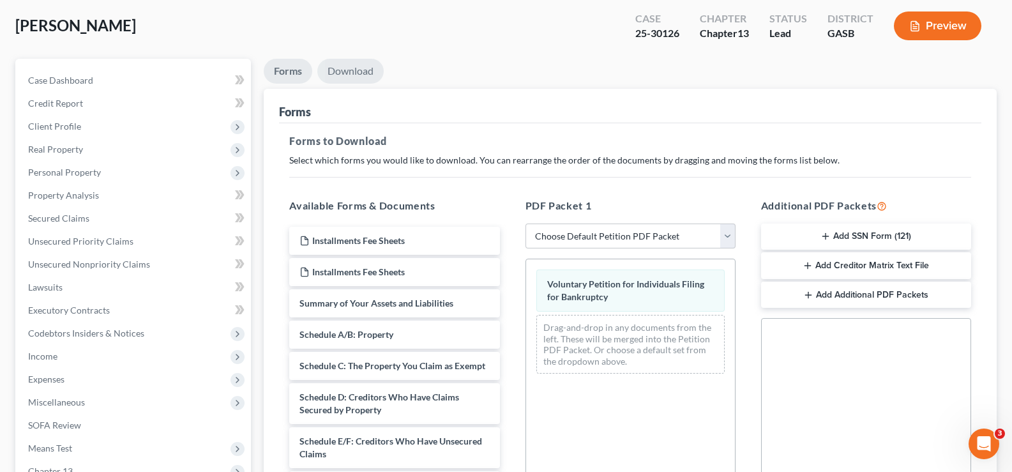
click at [352, 70] on link "Download" at bounding box center [350, 71] width 66 height 25
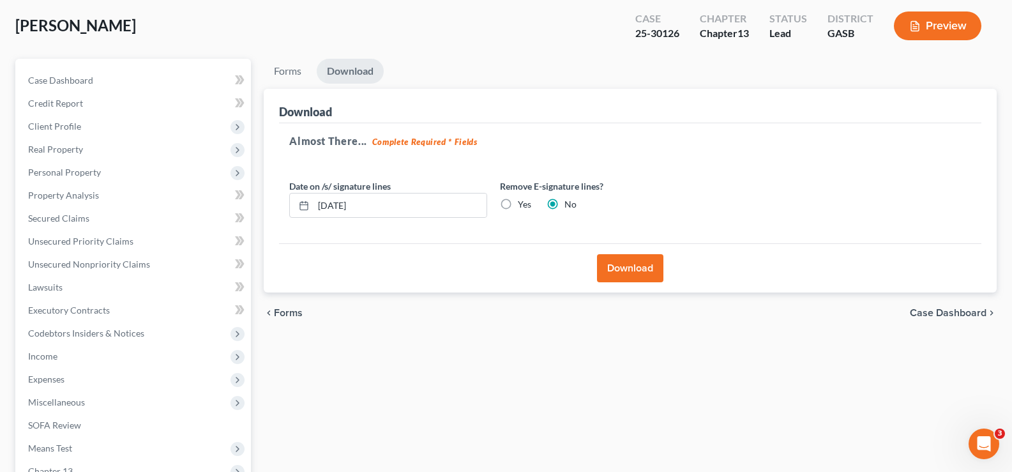
click at [645, 262] on button "Download" at bounding box center [630, 268] width 66 height 28
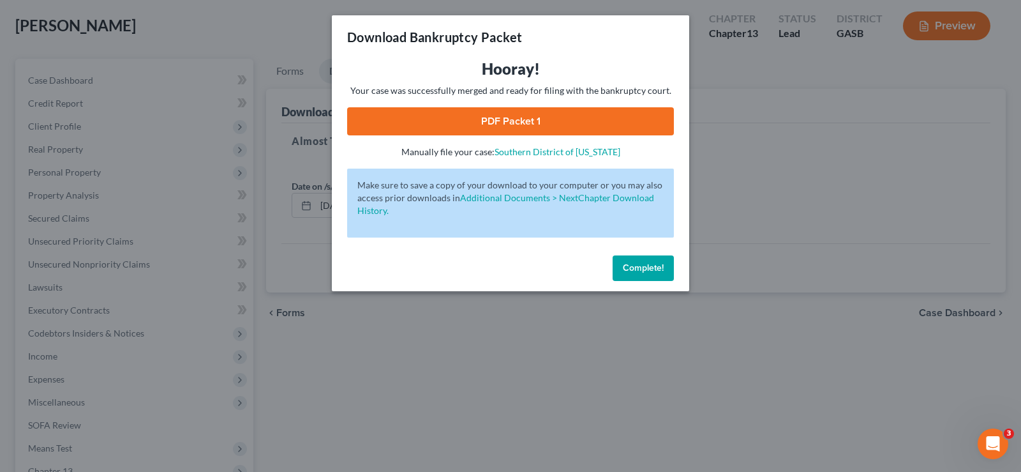
click at [578, 123] on link "PDF Packet 1" at bounding box center [510, 121] width 327 height 28
click at [630, 268] on span "Complete!" at bounding box center [643, 267] width 41 height 11
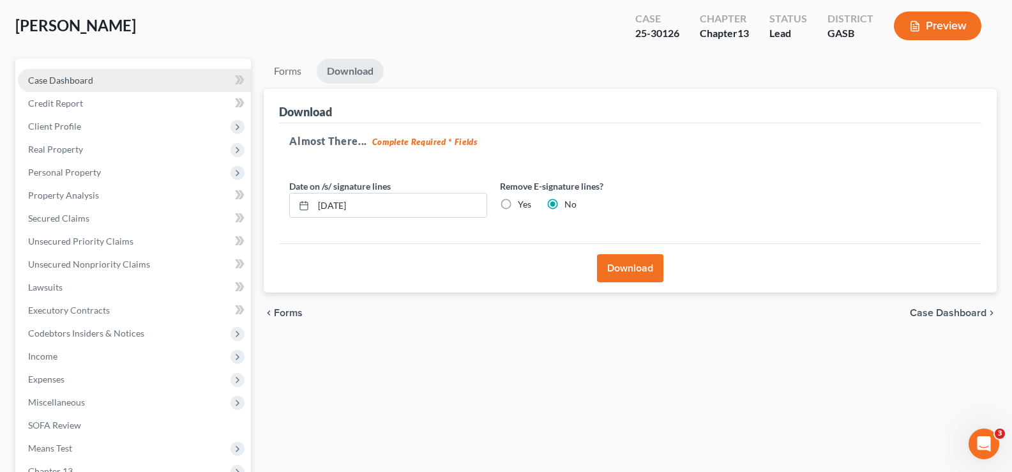
click at [79, 81] on span "Case Dashboard" at bounding box center [60, 80] width 65 height 11
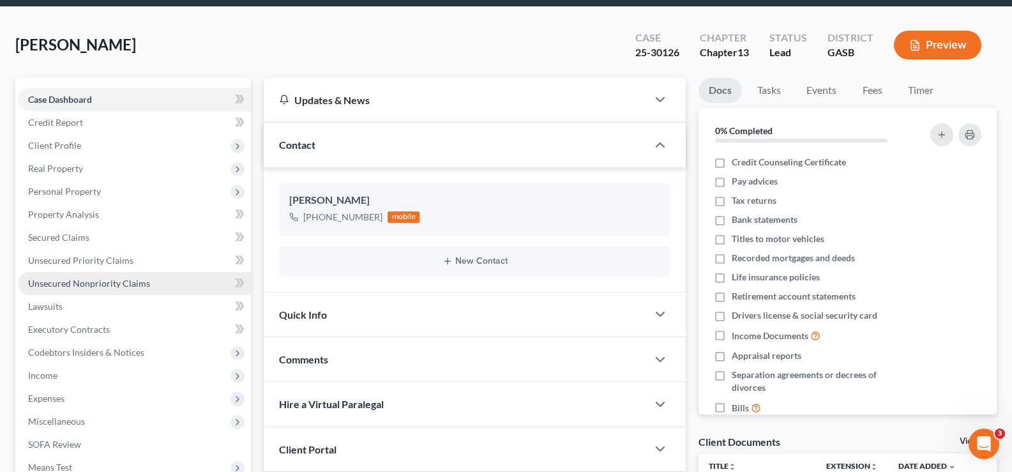
scroll to position [38, 0]
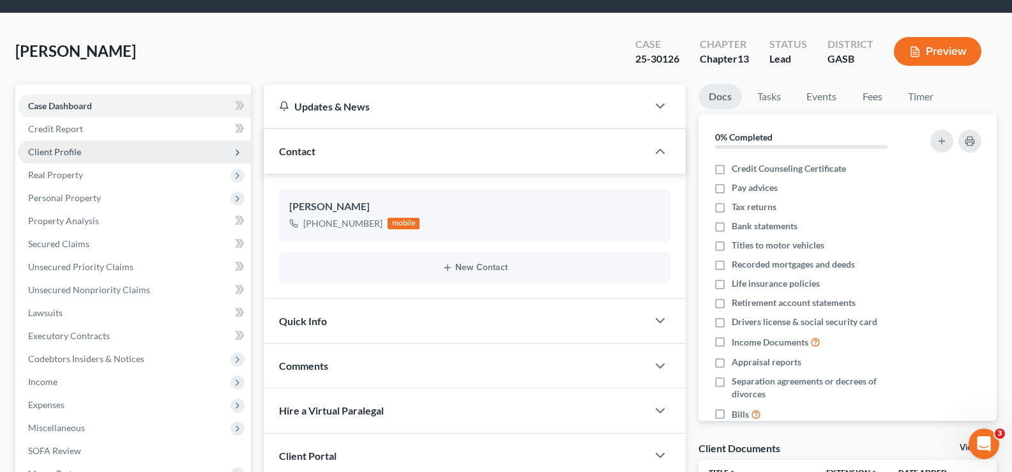
click at [65, 153] on span "Client Profile" at bounding box center [54, 151] width 53 height 11
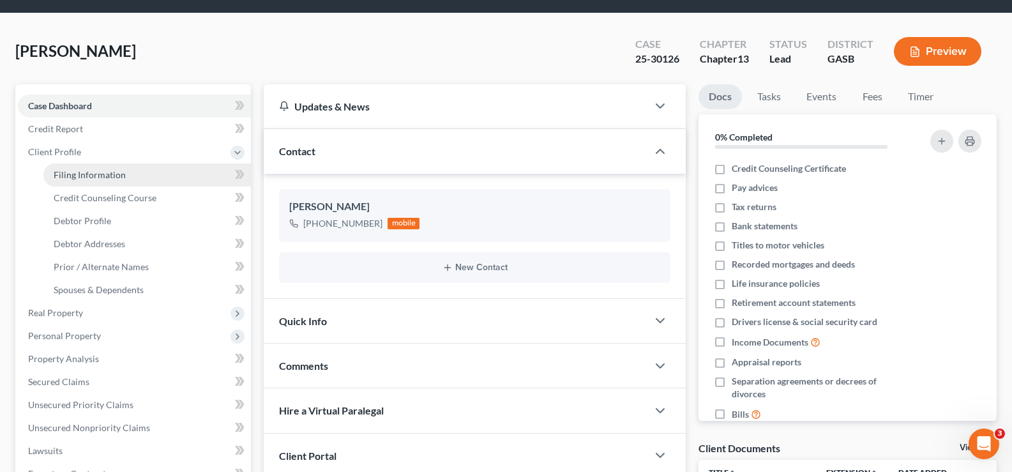
click at [86, 175] on span "Filing Information" at bounding box center [90, 174] width 72 height 11
select select "1"
select select "0"
select select "3"
select select "10"
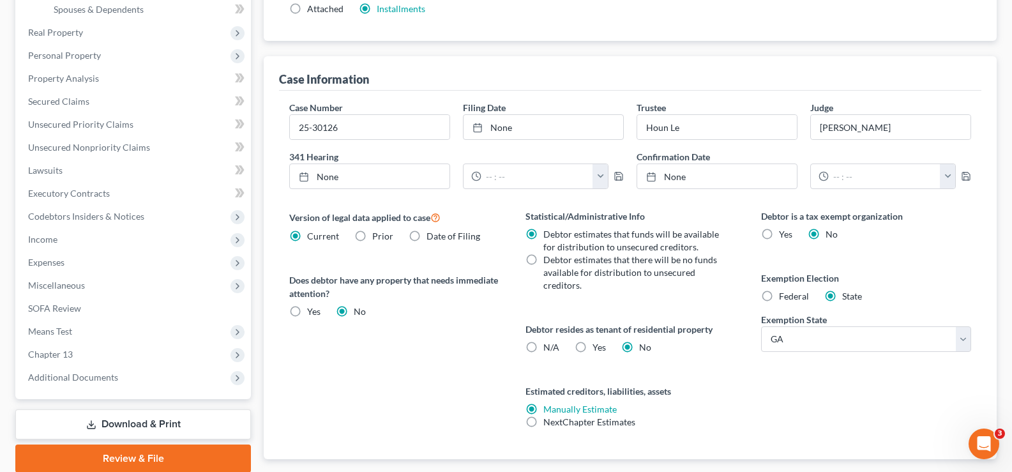
scroll to position [319, 0]
click at [147, 424] on link "Download & Print" at bounding box center [132, 423] width 235 height 30
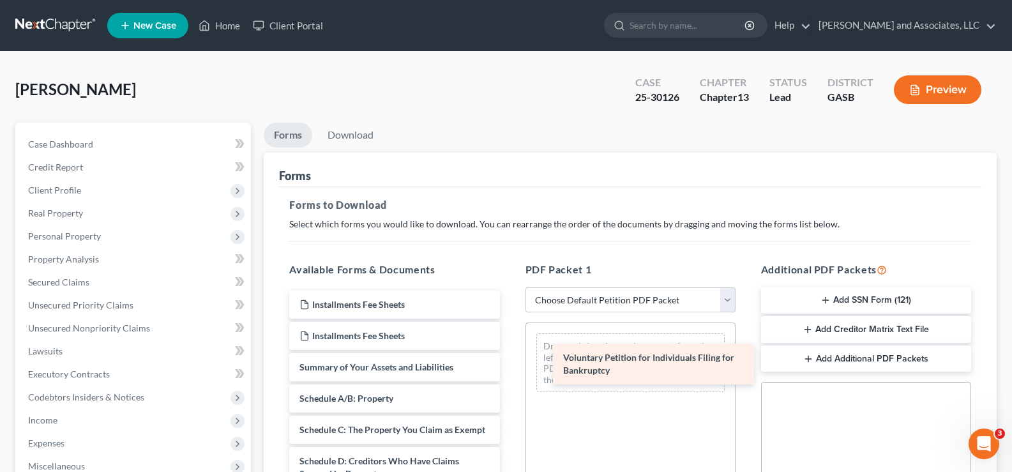
drag, startPoint x: 361, startPoint y: 369, endPoint x: 625, endPoint y: 351, distance: 264.2
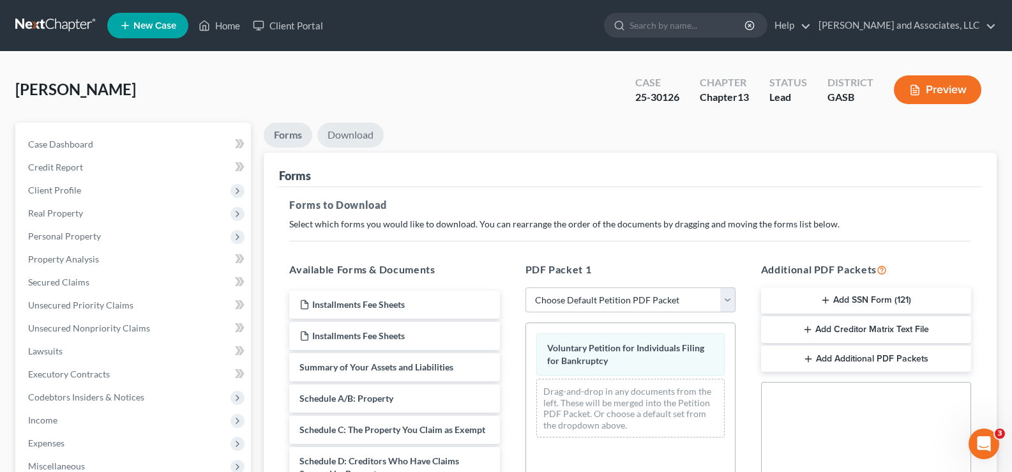
click at [359, 136] on link "Download" at bounding box center [350, 135] width 66 height 25
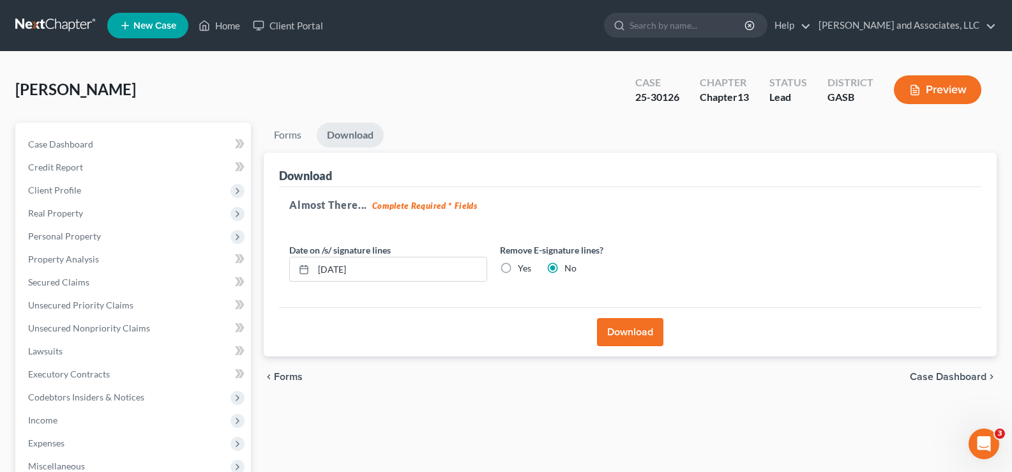
click at [638, 328] on button "Download" at bounding box center [630, 332] width 66 height 28
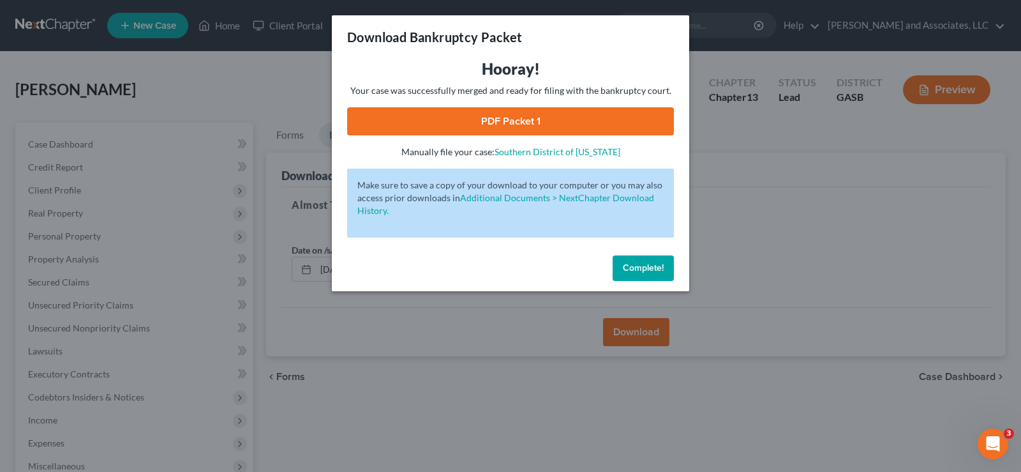
click at [588, 124] on link "PDF Packet 1" at bounding box center [510, 121] width 327 height 28
click at [568, 126] on link "PDF Packet 1" at bounding box center [510, 121] width 327 height 28
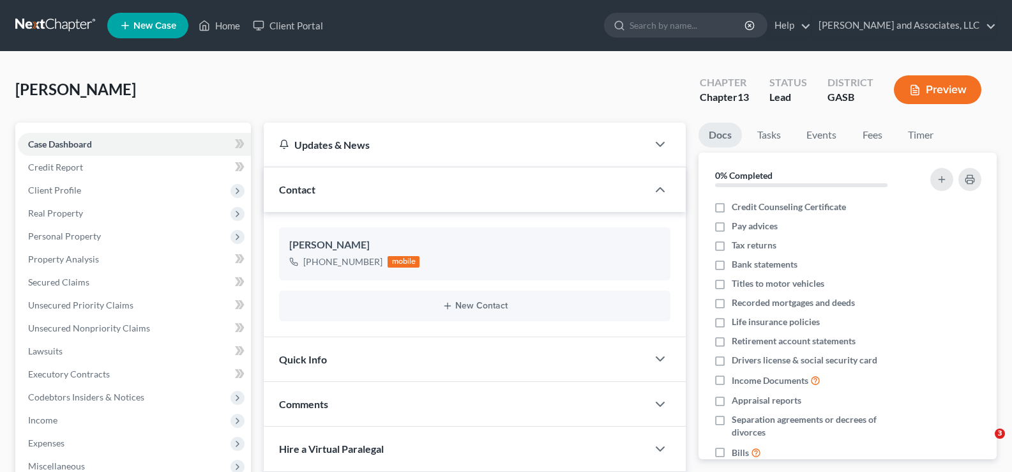
select select "0"
click at [940, 86] on button "Preview" at bounding box center [936, 89] width 87 height 29
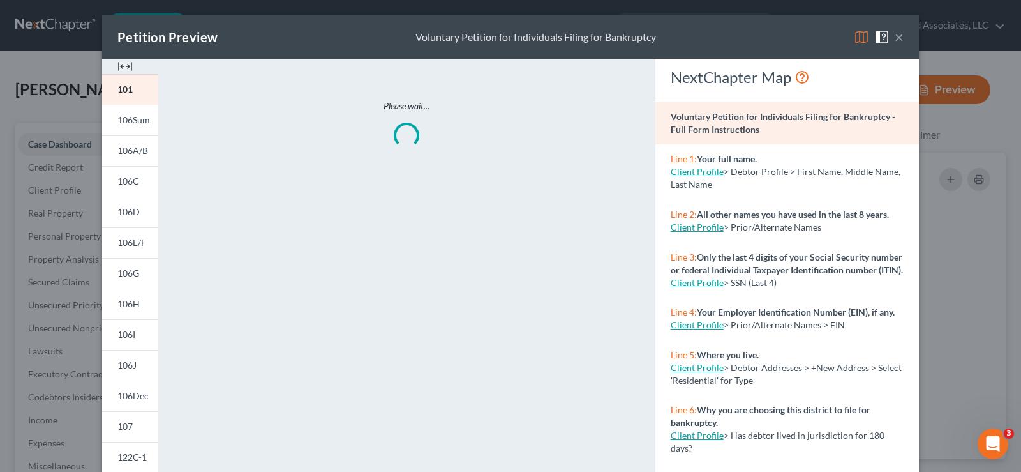
click at [128, 66] on div at bounding box center [130, 66] width 56 height 15
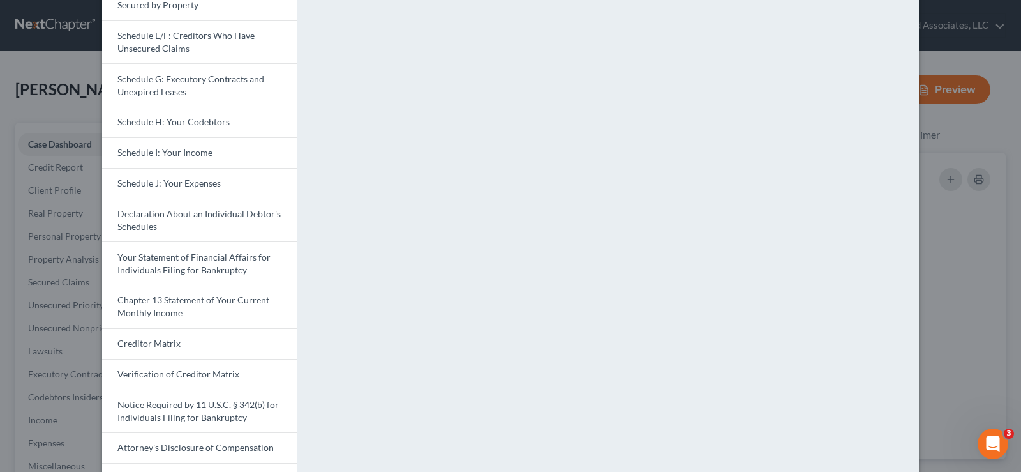
scroll to position [255, 0]
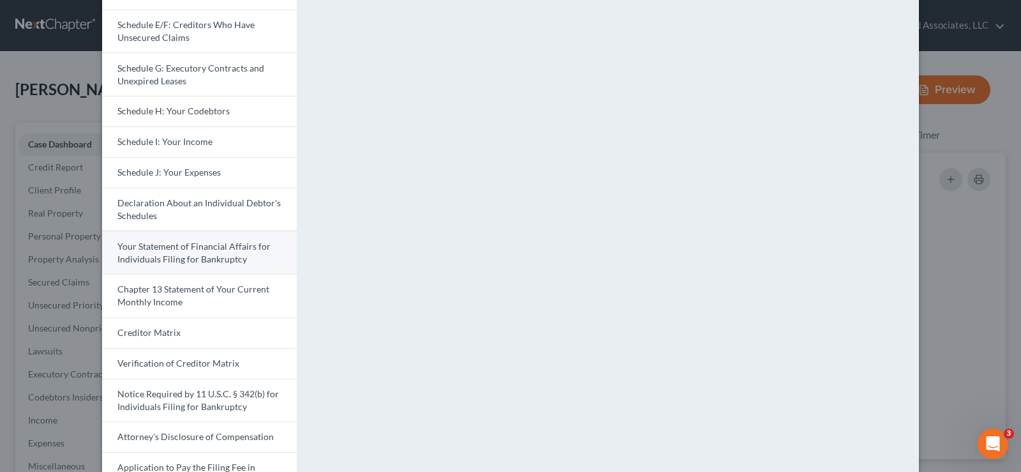
click at [200, 260] on span "Your Statement of Financial Affairs for Individuals Filing for Bankruptcy" at bounding box center [193, 253] width 153 height 24
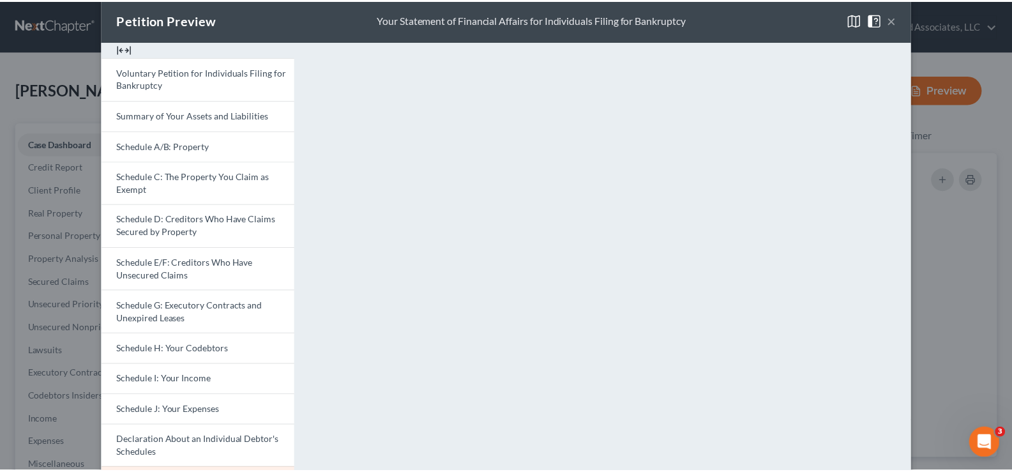
scroll to position [0, 0]
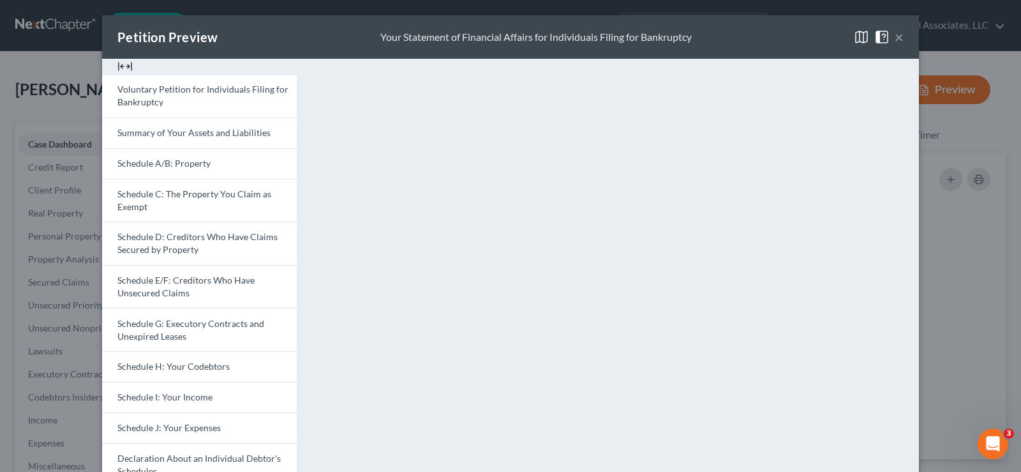
click at [897, 39] on button "×" at bounding box center [899, 36] width 9 height 15
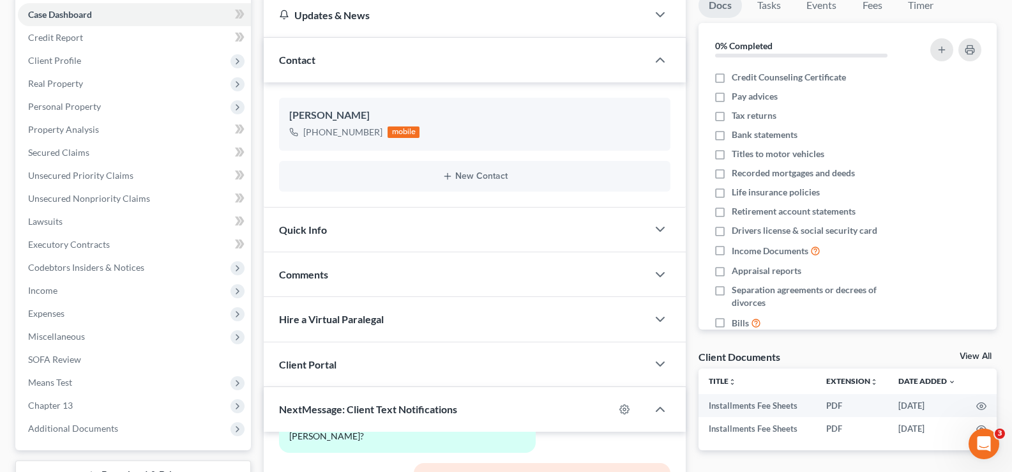
scroll to position [140, 0]
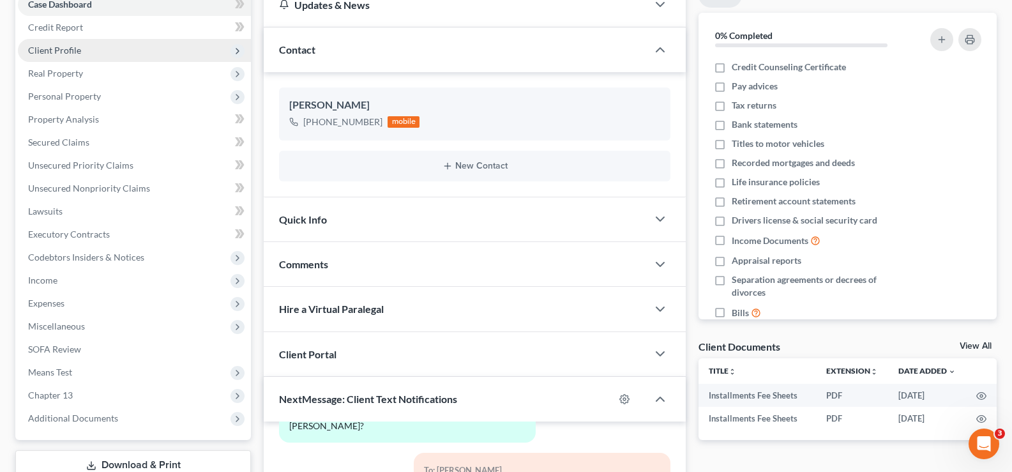
click at [72, 53] on span "Client Profile" at bounding box center [54, 50] width 53 height 11
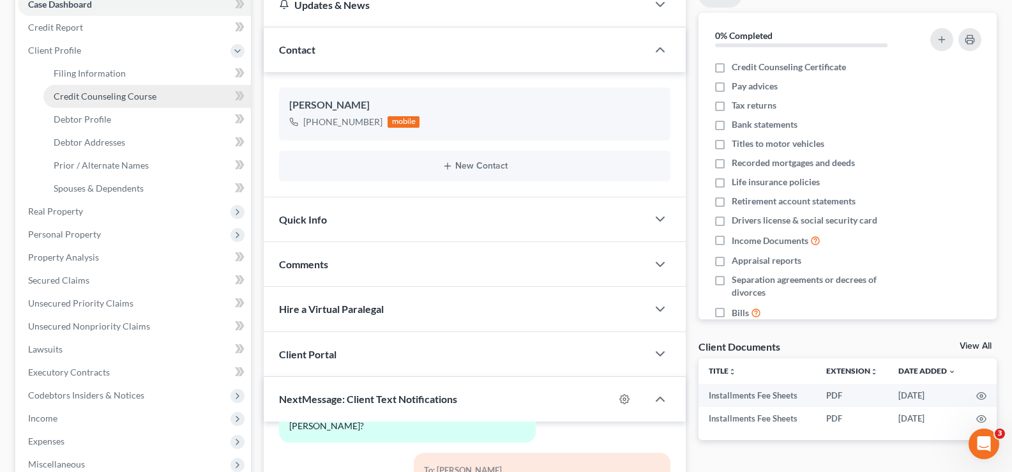
click at [94, 99] on span "Credit Counseling Course" at bounding box center [105, 96] width 103 height 11
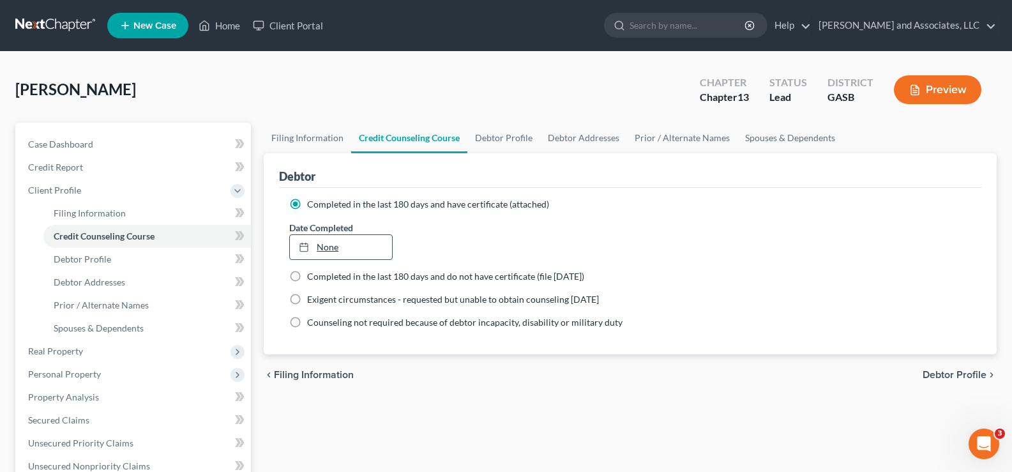
click at [329, 249] on link "None" at bounding box center [340, 247] width 101 height 24
type input "9/15/2025"
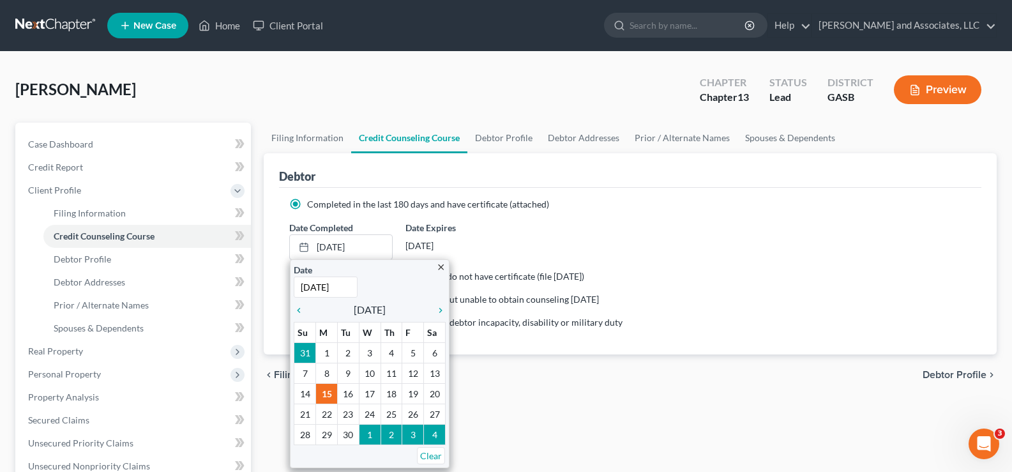
click at [841, 280] on div "Completed in the last 180 days and do not have certificate (file within 14 days)" at bounding box center [630, 276] width 682 height 13
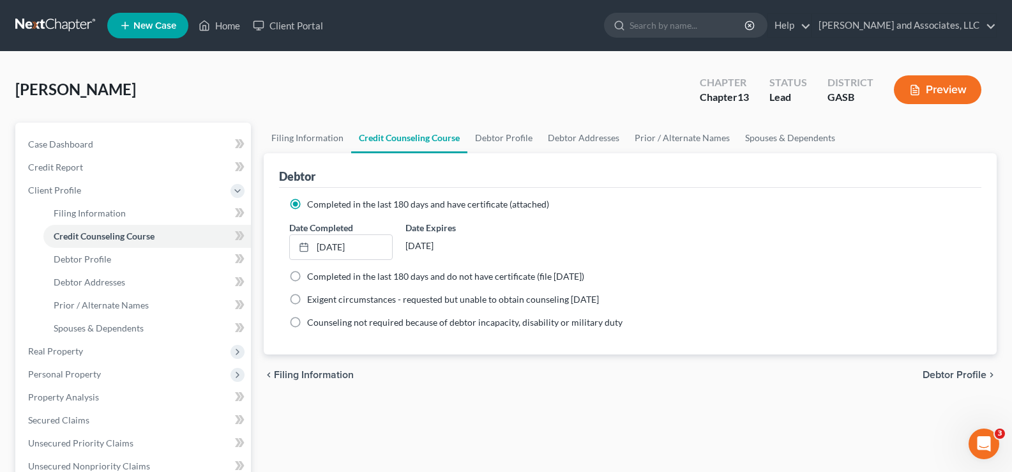
click at [956, 93] on button "Preview" at bounding box center [936, 89] width 87 height 29
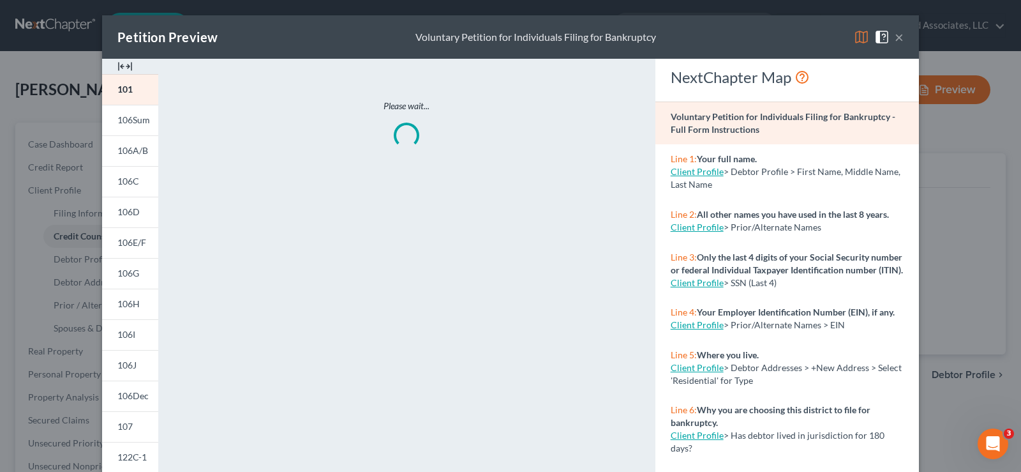
click at [124, 66] on img at bounding box center [124, 66] width 15 height 15
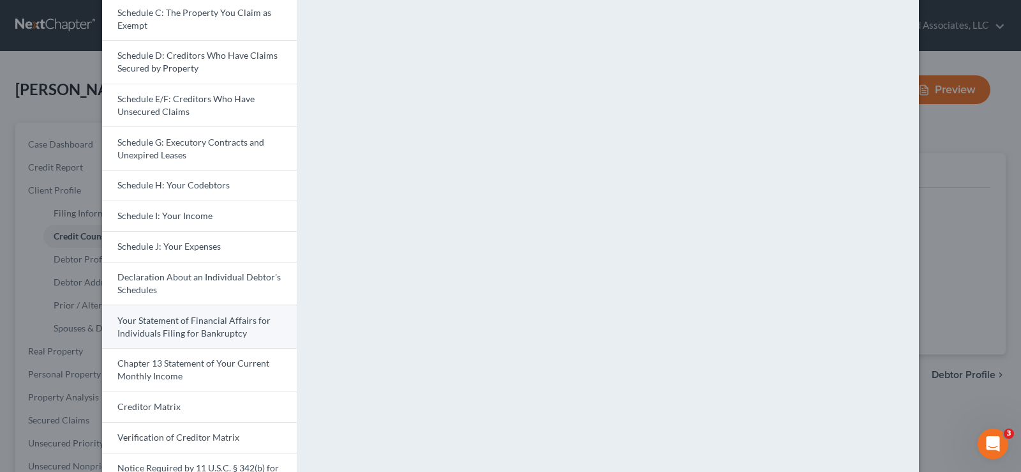
scroll to position [191, 0]
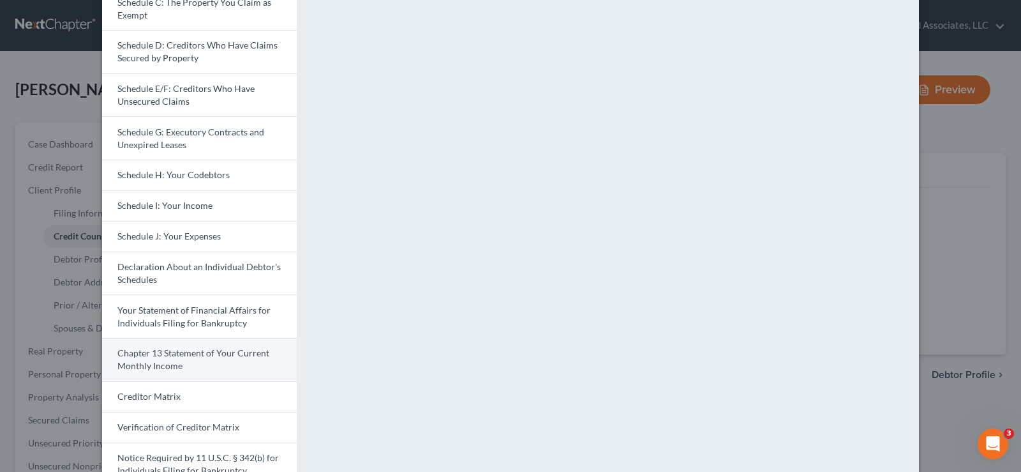
click at [200, 357] on span "Chapter 13 Statement of Your Current Monthly Income" at bounding box center [193, 359] width 152 height 24
